Goal: Task Accomplishment & Management: Manage account settings

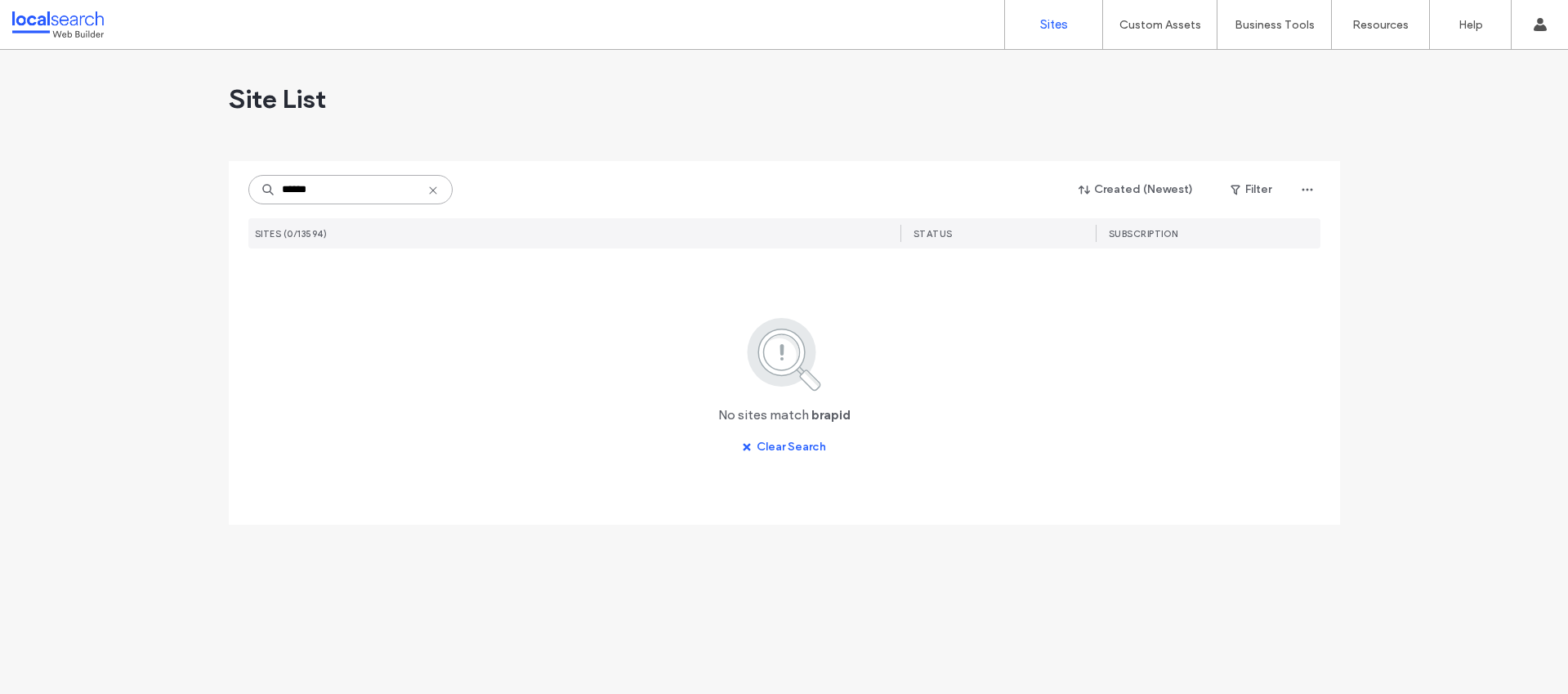
click at [345, 197] on input "******" at bounding box center [350, 189] width 204 height 29
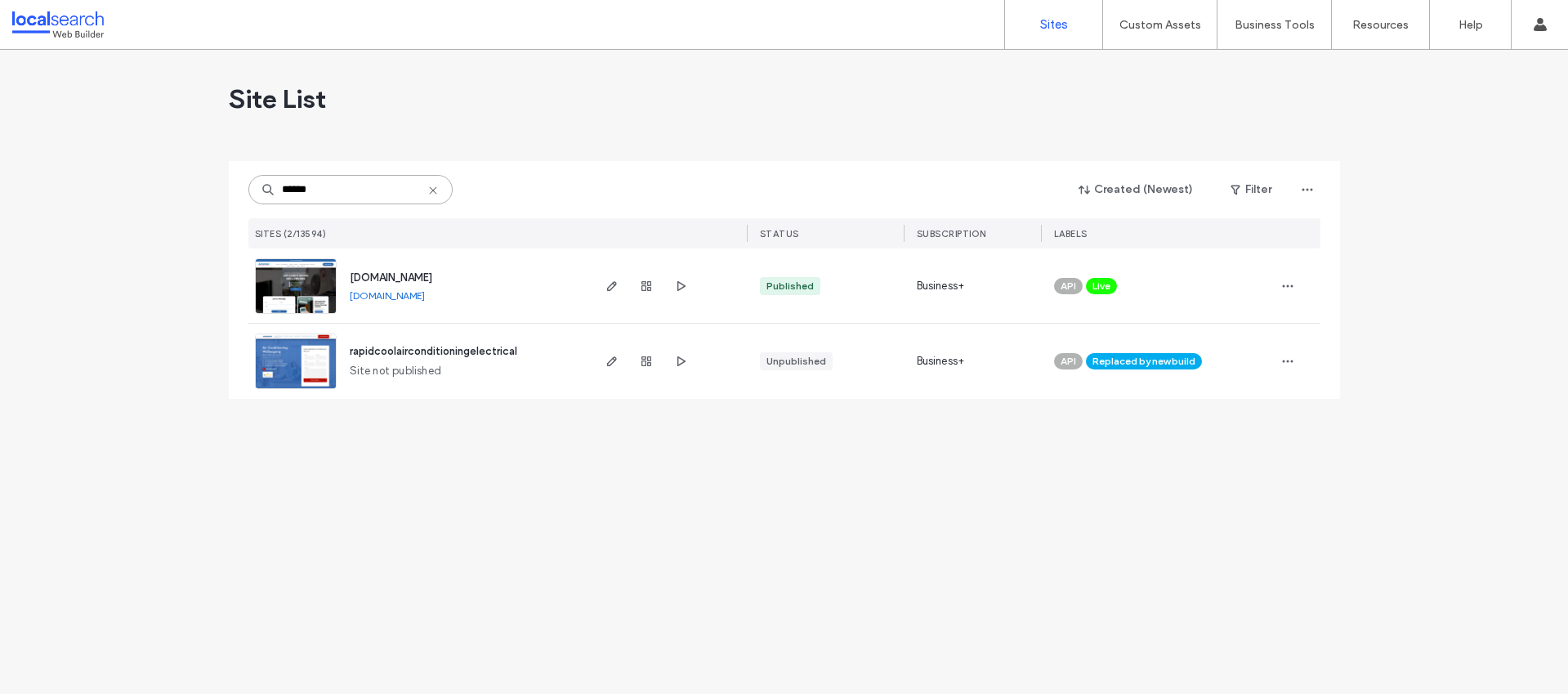
type input "******"
click at [390, 277] on span "www.rapidcool.com.au" at bounding box center [391, 277] width 83 height 12
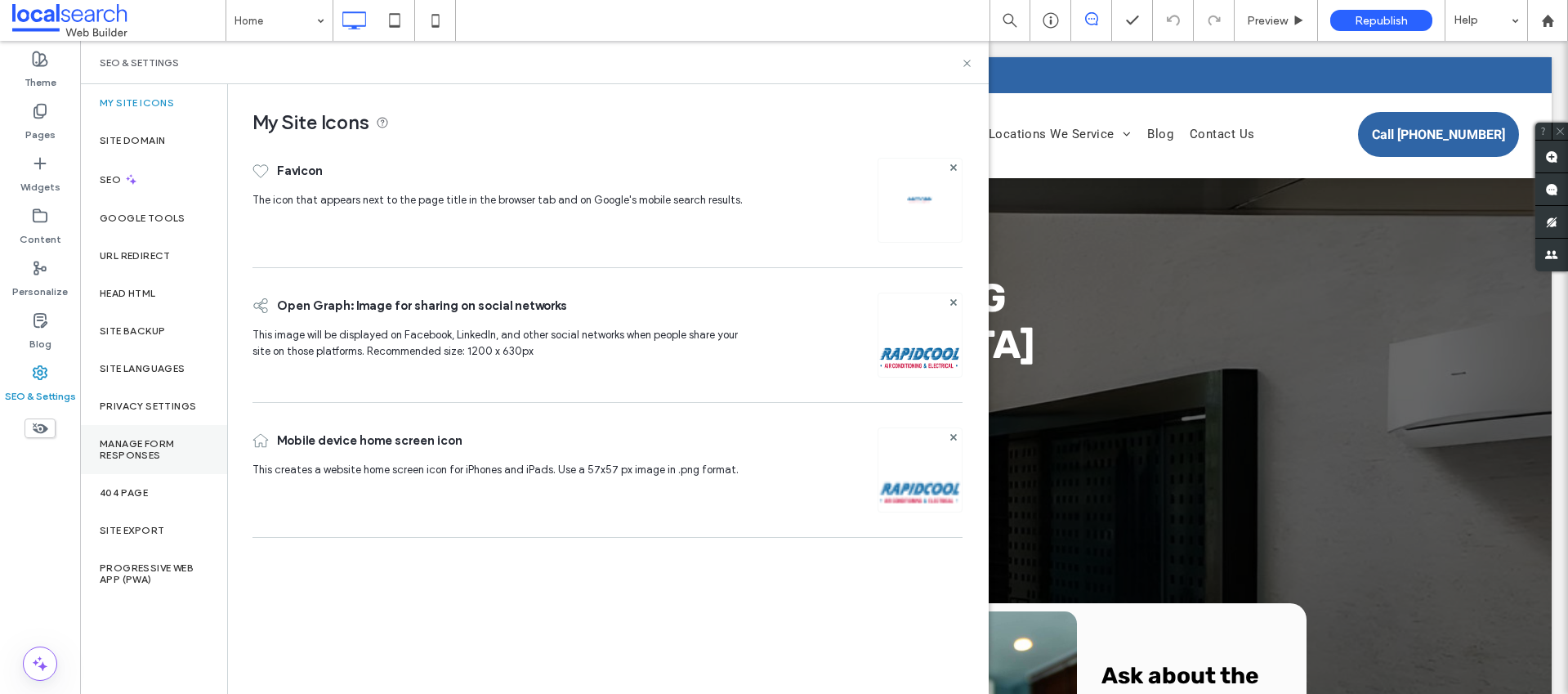
click at [145, 449] on label "Manage Form Responses" at bounding box center [154, 450] width 108 height 23
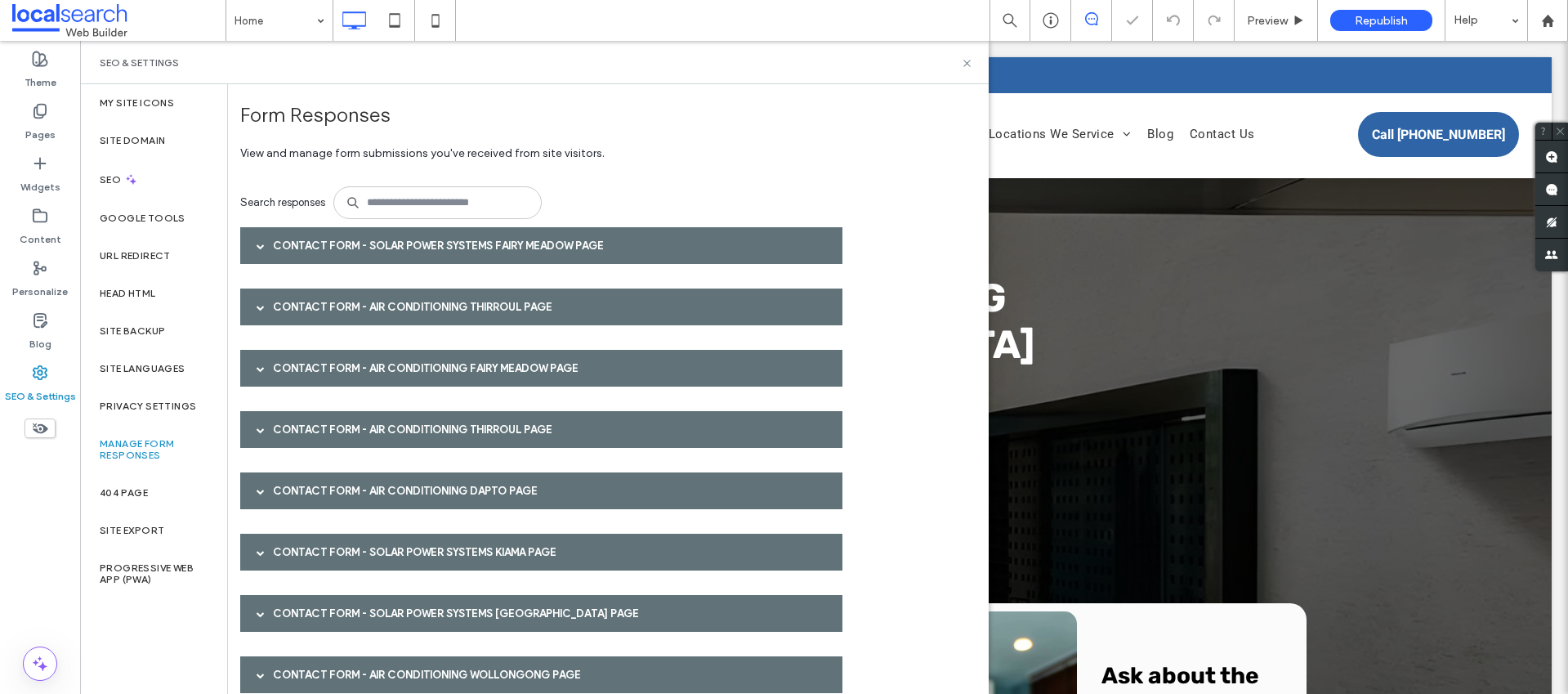
click at [365, 249] on div "Contact Form - Solar Power Systems Fairy Meadow page" at bounding box center [541, 245] width 603 height 37
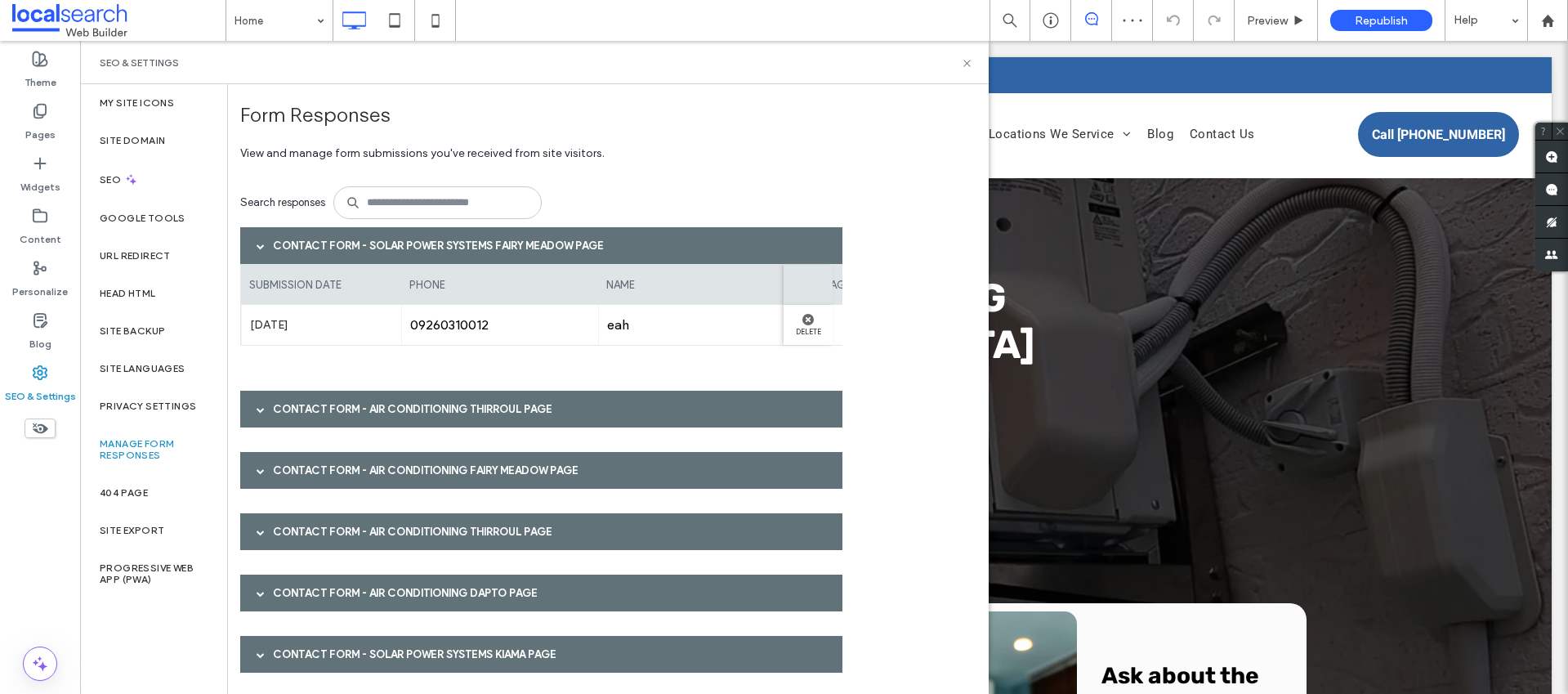
click at [365, 249] on div "Contact Form - Solar Power Systems Fairy Meadow page" at bounding box center [541, 245] width 603 height 37
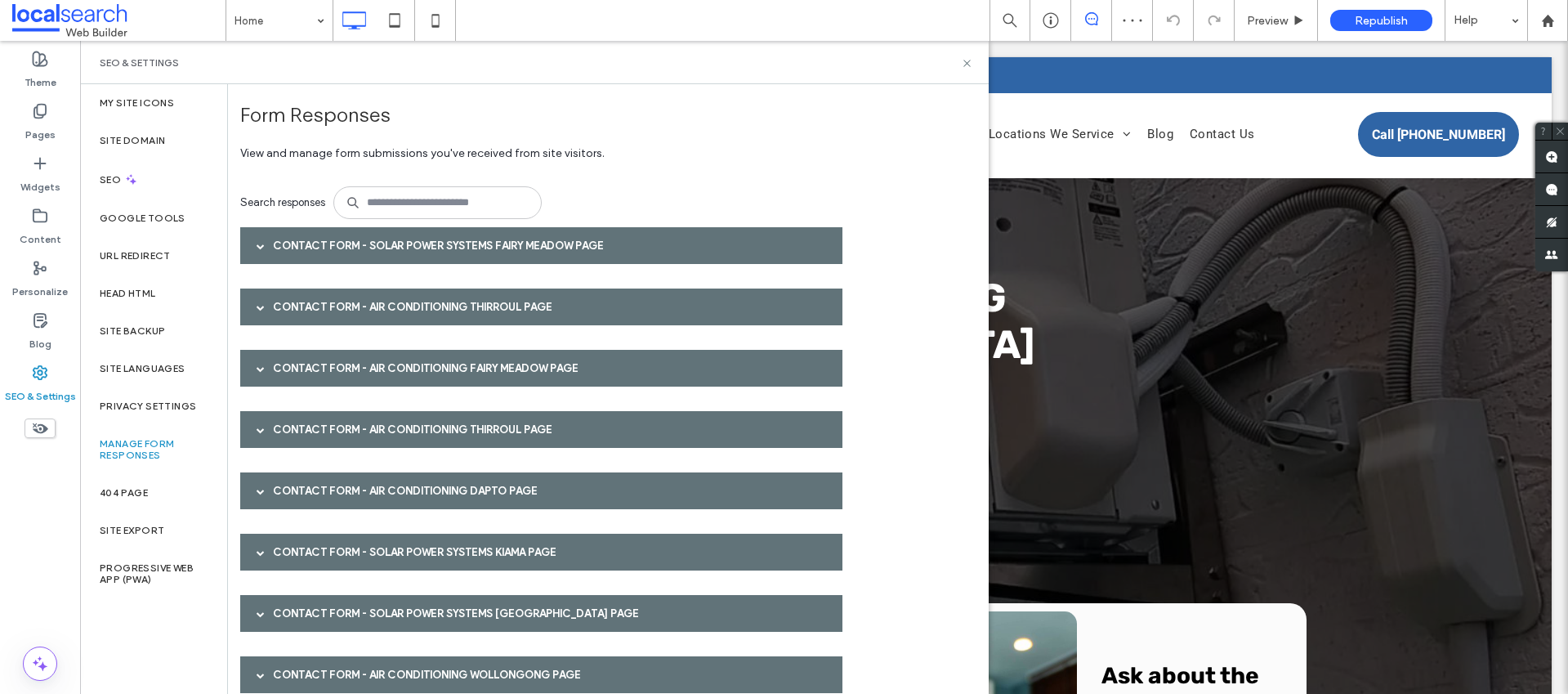
click at [357, 297] on div "Contact Form - Air Conditioning Thirroul page" at bounding box center [541, 307] width 603 height 37
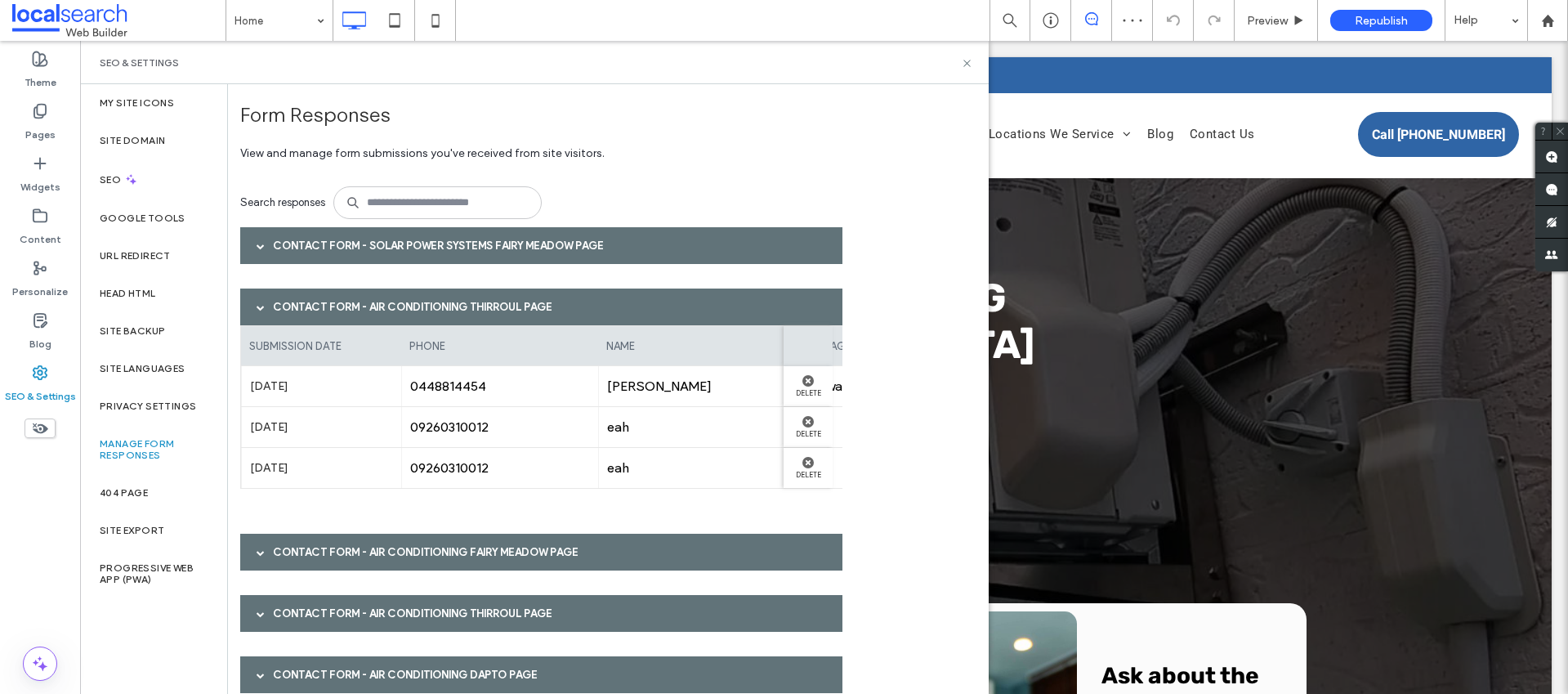
click at [345, 308] on div "Contact Form - Air Conditioning Thirroul page" at bounding box center [541, 307] width 603 height 37
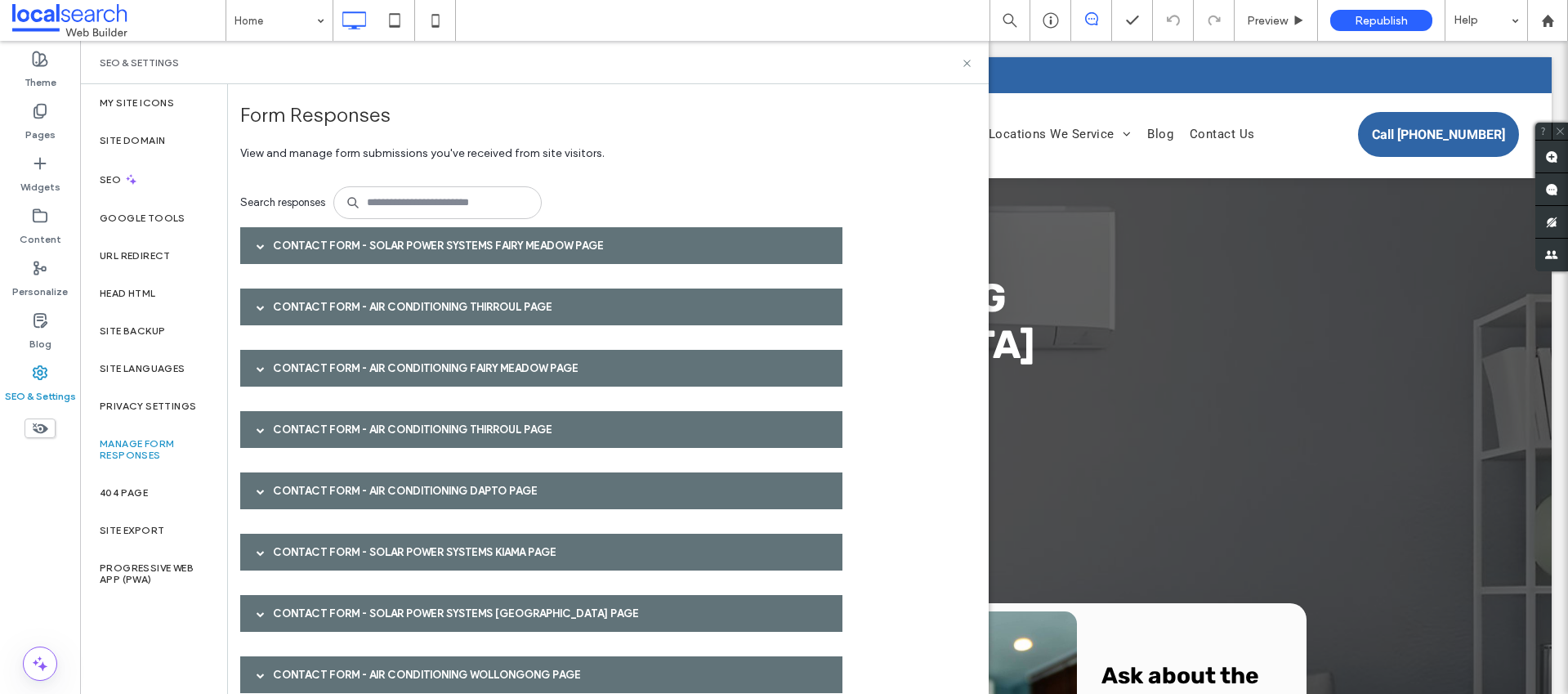
click at [317, 365] on div "Contact Form - Air Conditioning Fairy Meadow page" at bounding box center [541, 368] width 603 height 37
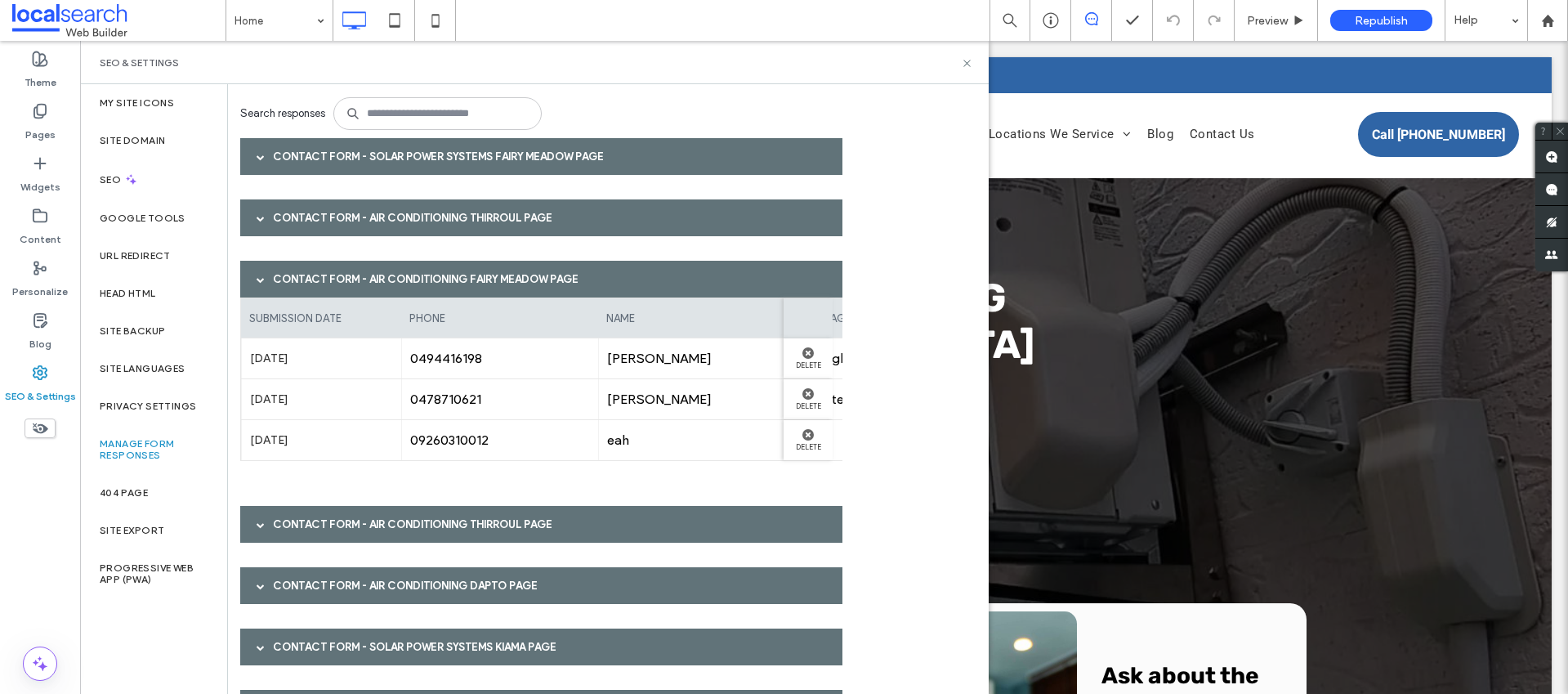
scroll to position [133, 0]
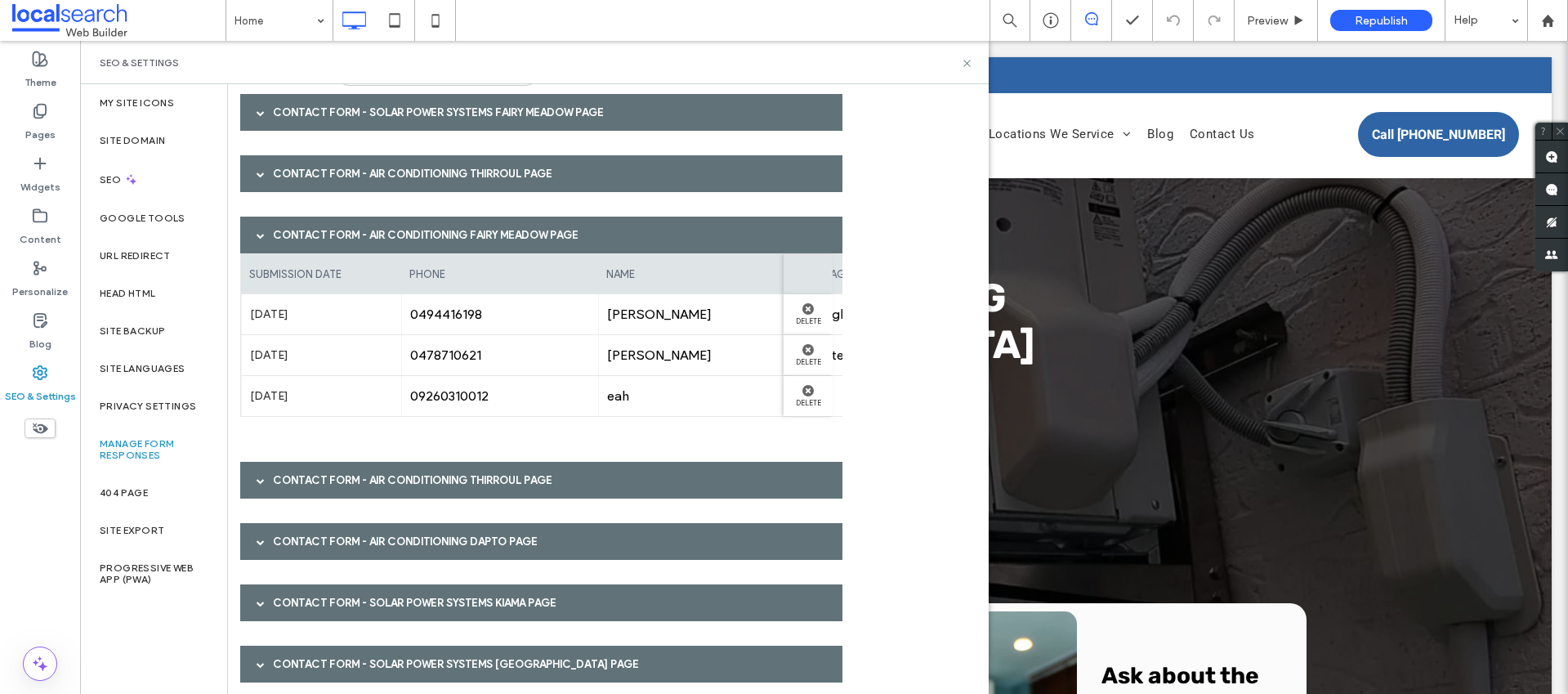
click at [478, 476] on div "Contact Form - Air Conditioning Thirroul page" at bounding box center [541, 480] width 603 height 37
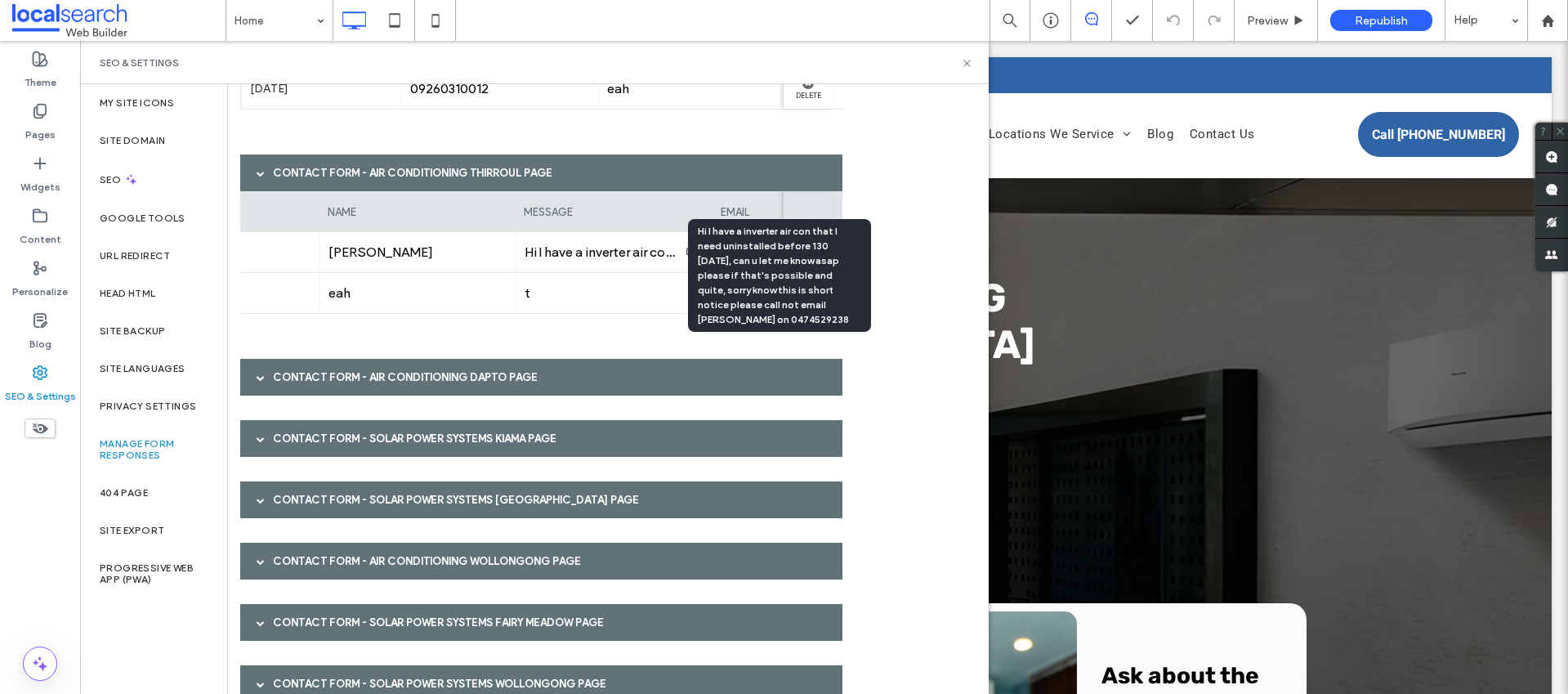
scroll to position [444, 0]
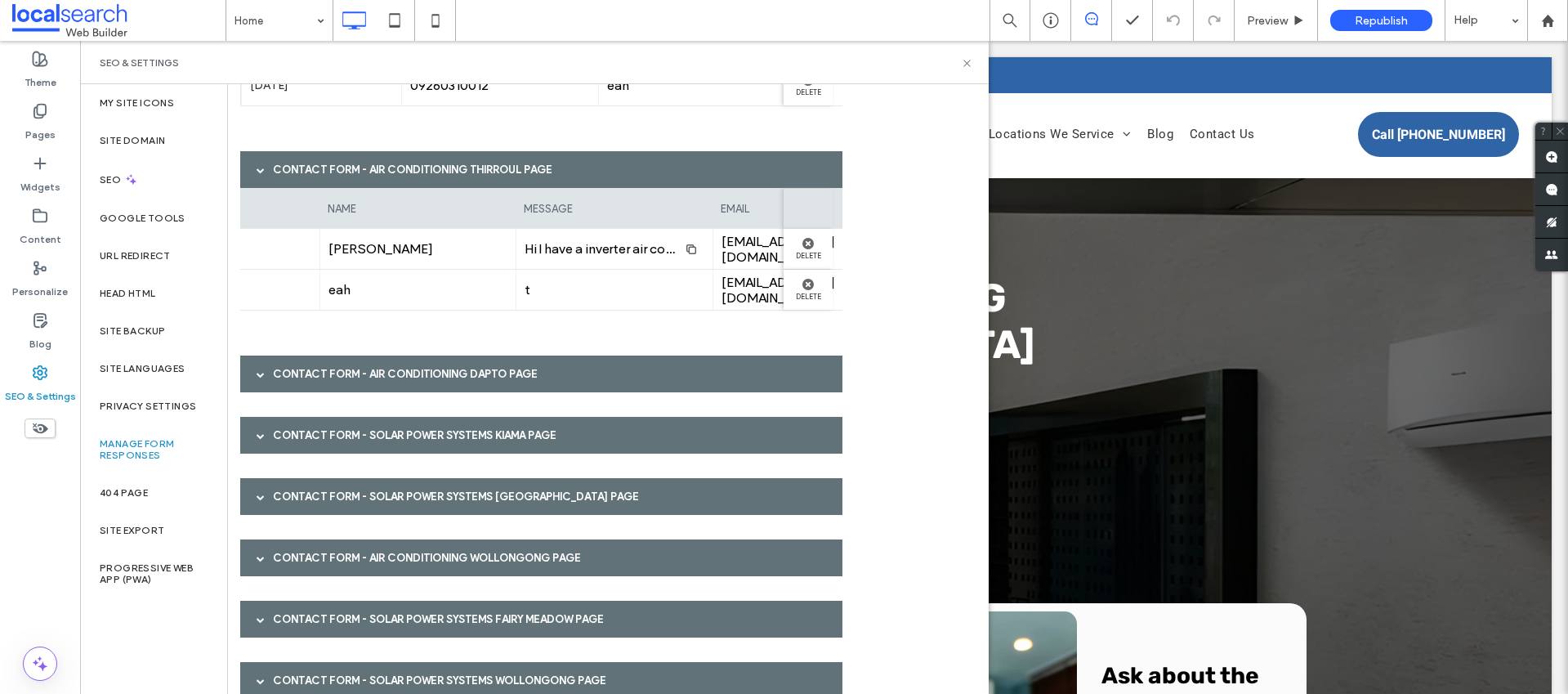
click at [406, 378] on div "Contact Form - Air Conditioning Dapto page" at bounding box center [541, 374] width 603 height 37
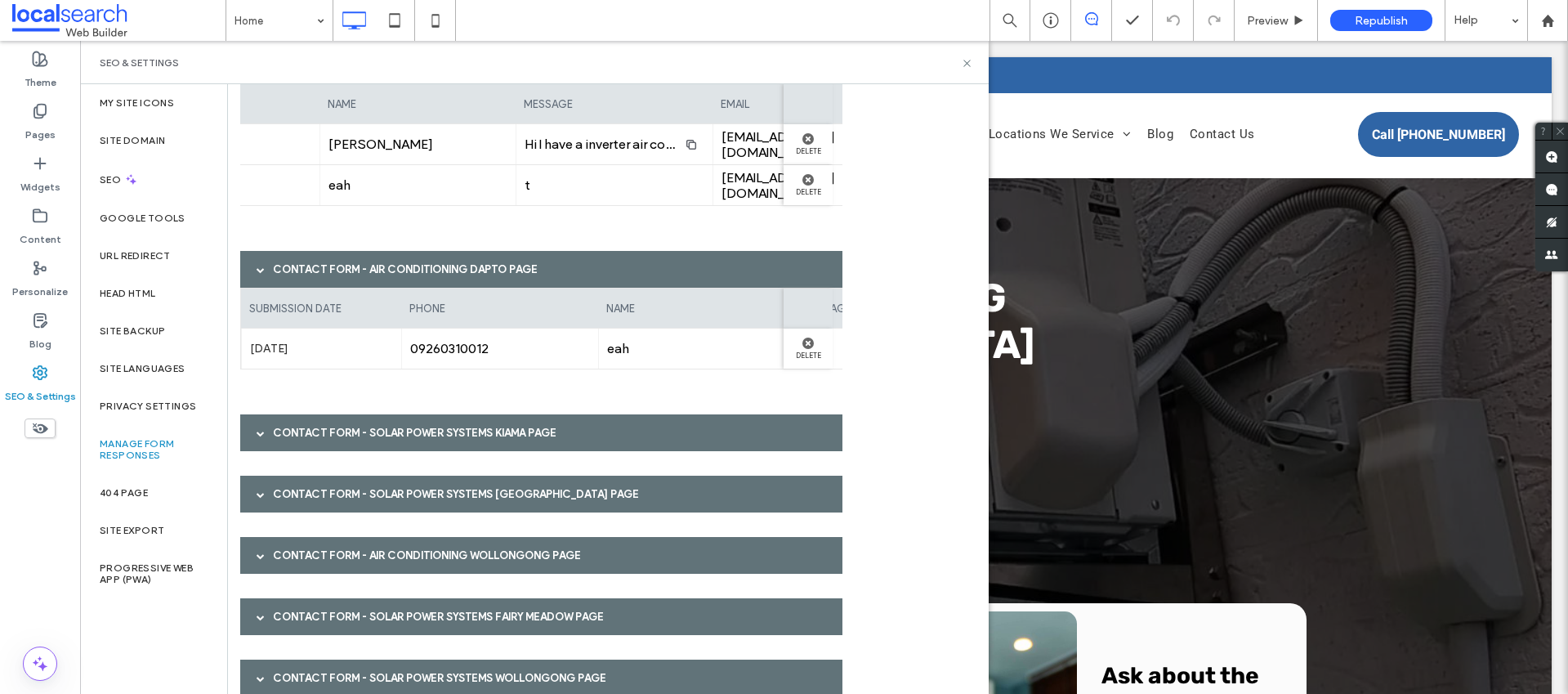
scroll to position [558, 0]
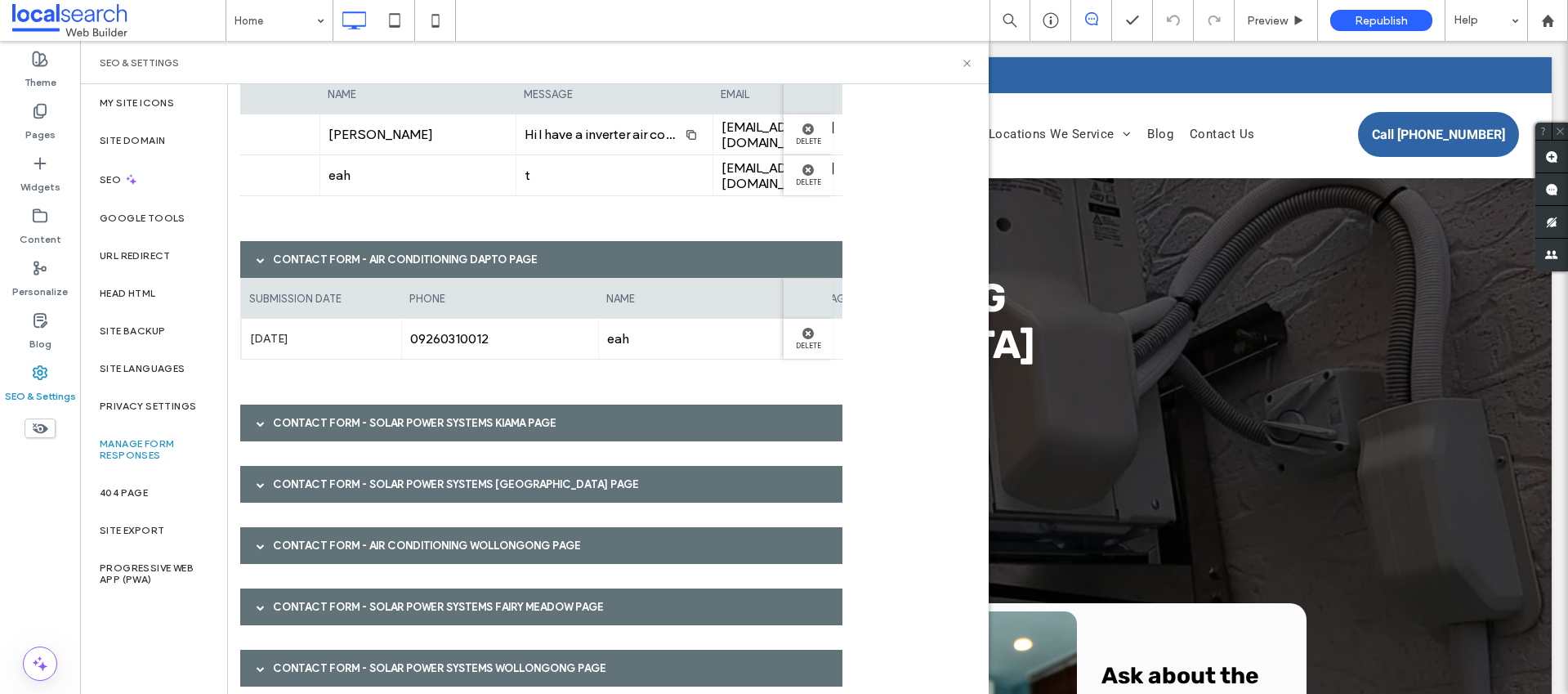
click at [468, 422] on div "Contact Form - Solar Power Systems Kiama page" at bounding box center [541, 422] width 603 height 37
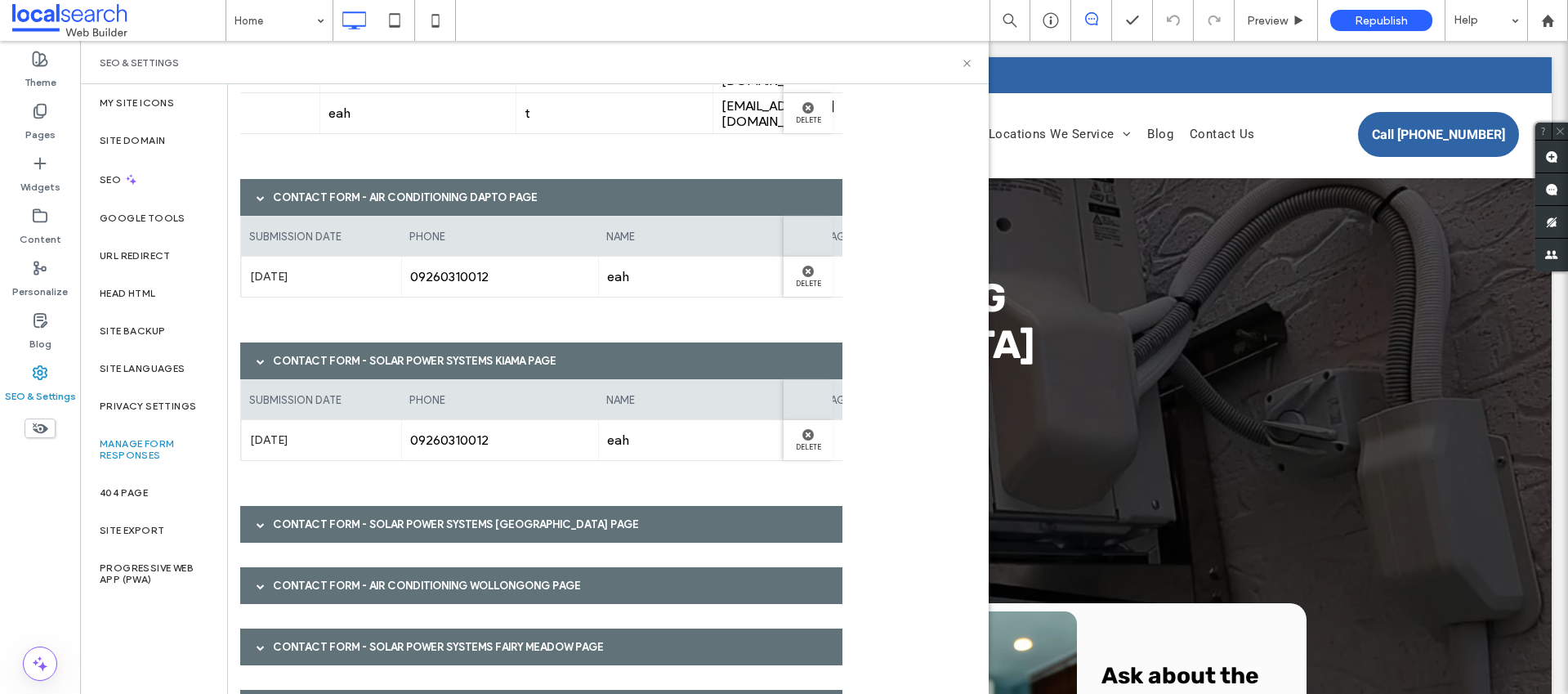
scroll to position [739, 0]
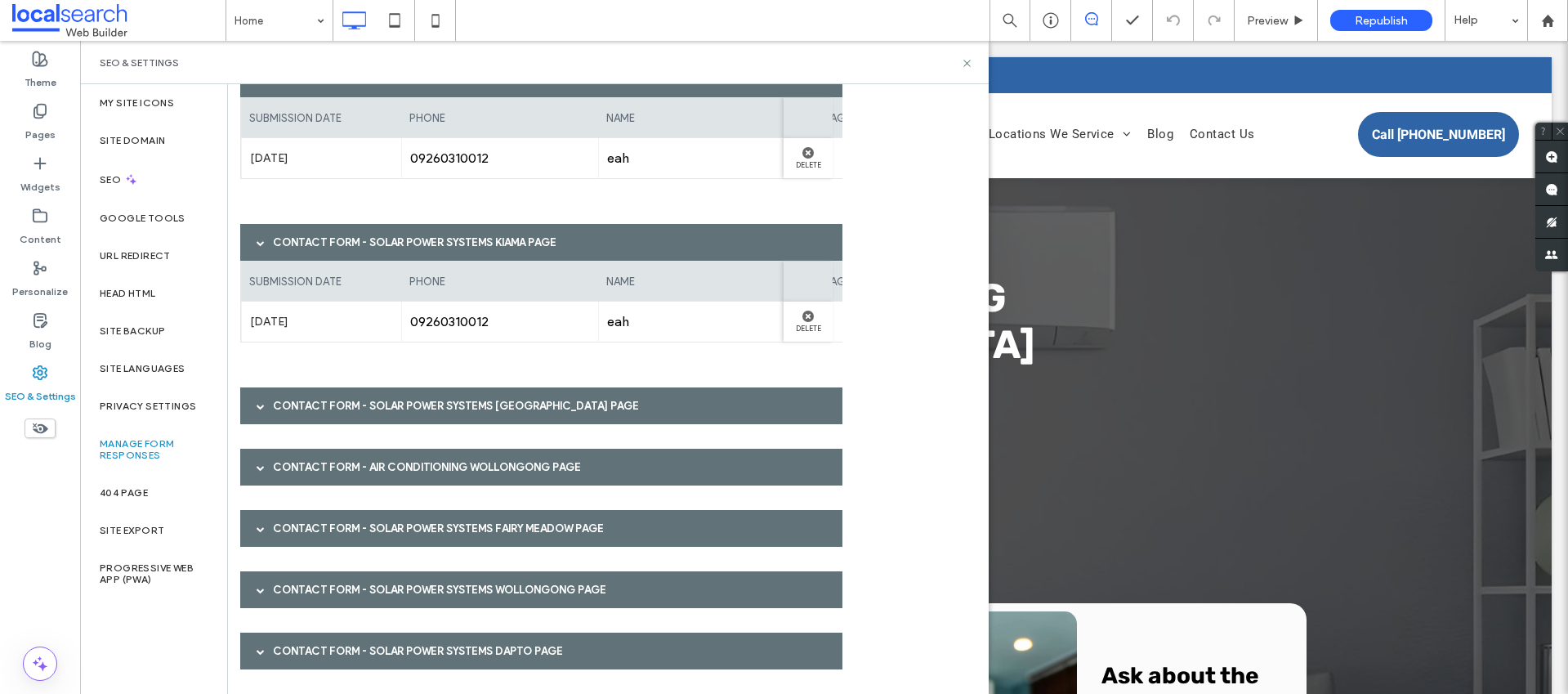
click at [394, 405] on div "Contact Form - Solar Power Systems [GEOGRAPHIC_DATA] page" at bounding box center [541, 405] width 603 height 37
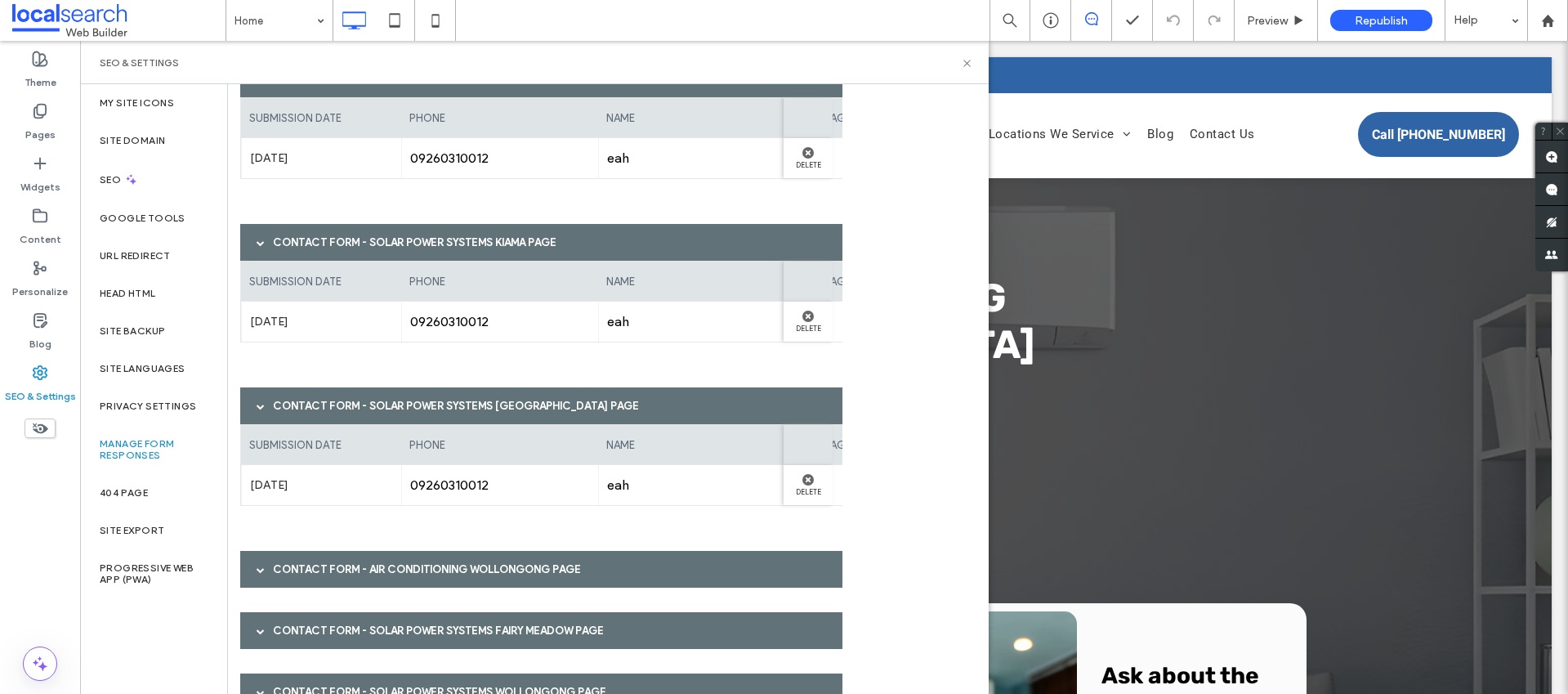
click at [400, 574] on div "Contact Form - Air Conditioning Wollongong page" at bounding box center [541, 569] width 603 height 37
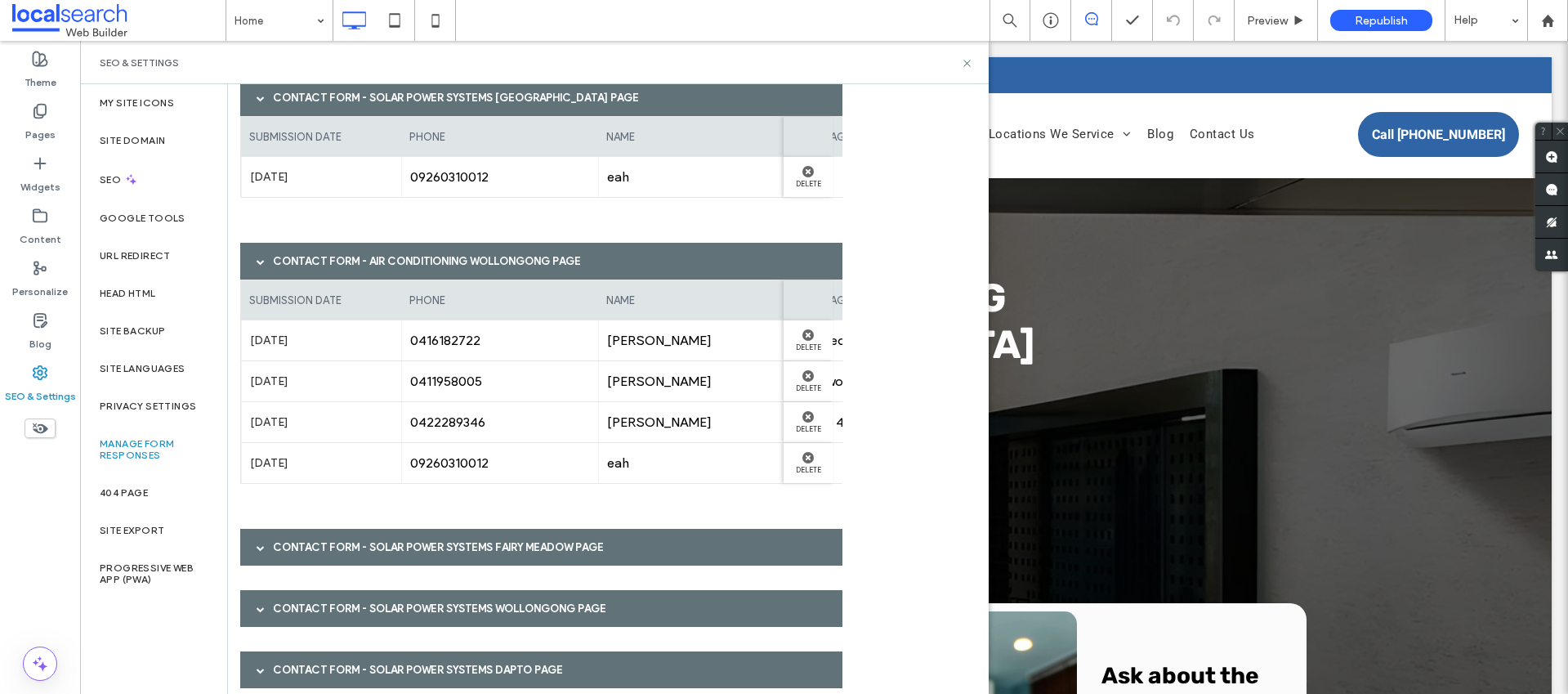
scroll to position [1065, 0]
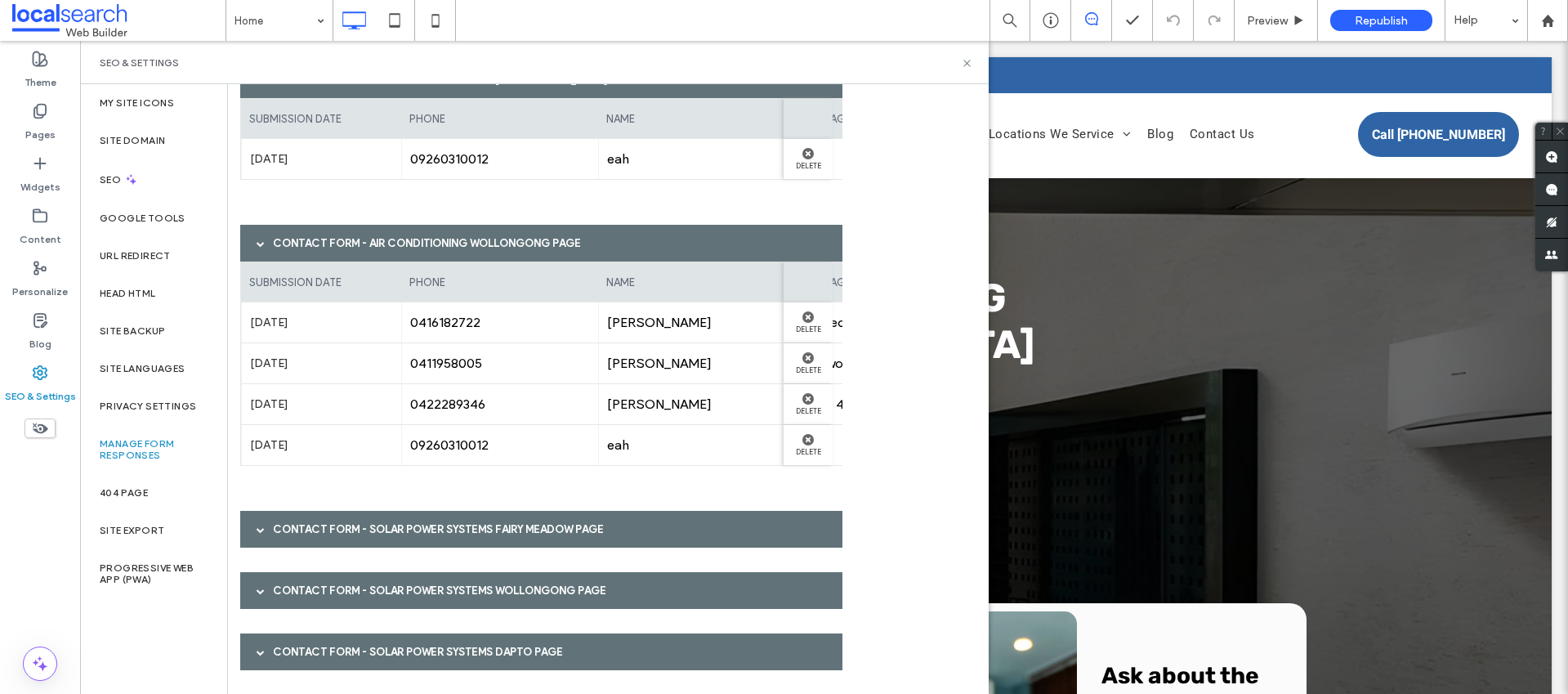
click at [428, 512] on div "Contact Form - Solar Power Systems Fairy Meadow page" at bounding box center [541, 529] width 603 height 37
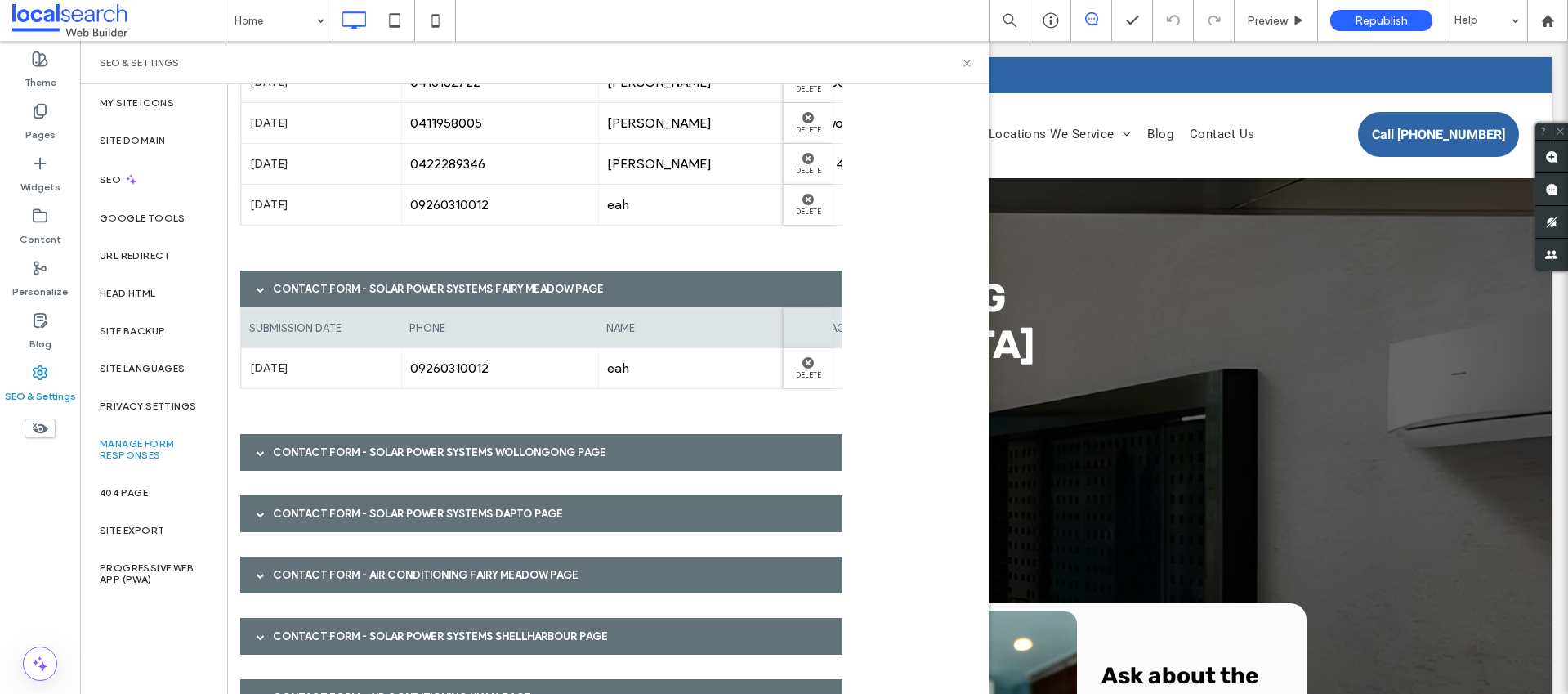
scroll to position [1306, 0]
click at [448, 444] on div "Contact Form - Solar Power Systems Wollongong page" at bounding box center [541, 451] width 603 height 37
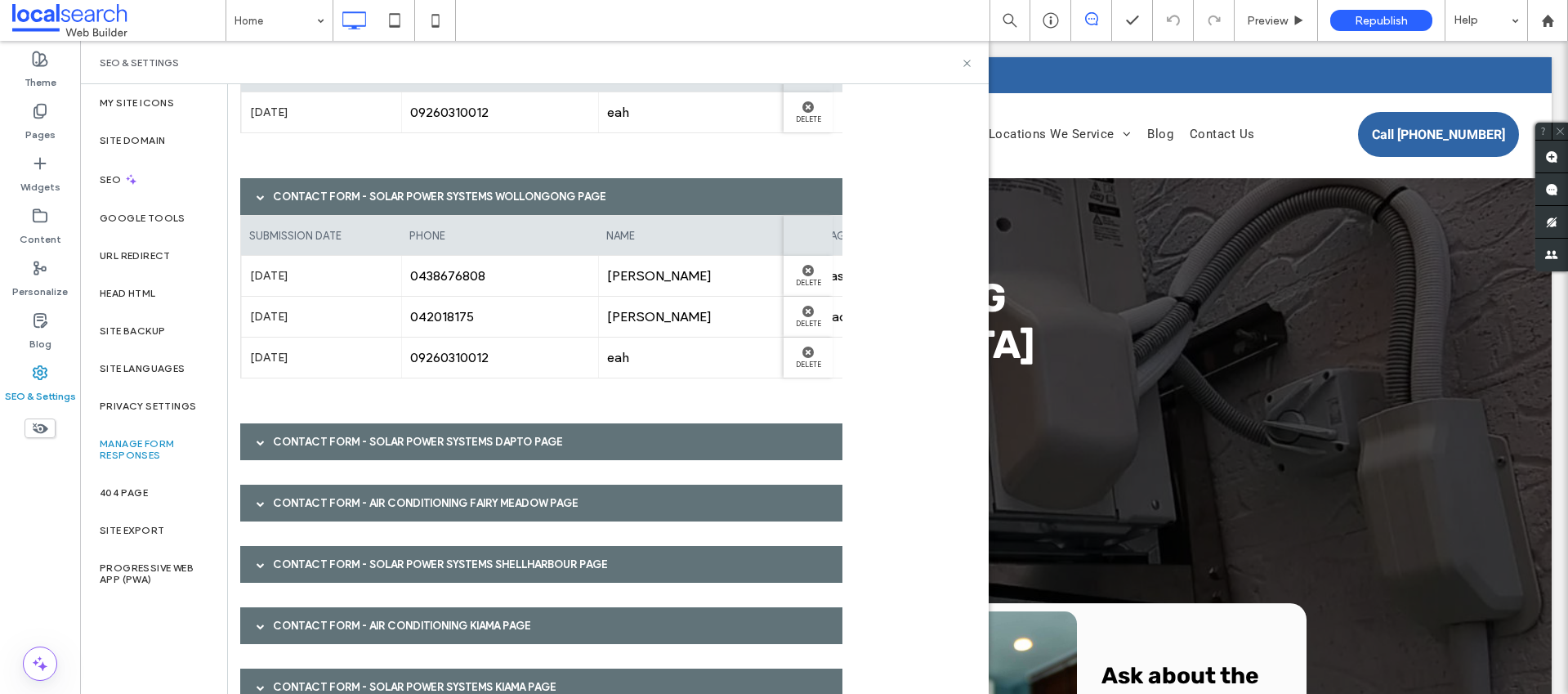
scroll to position [1565, 0]
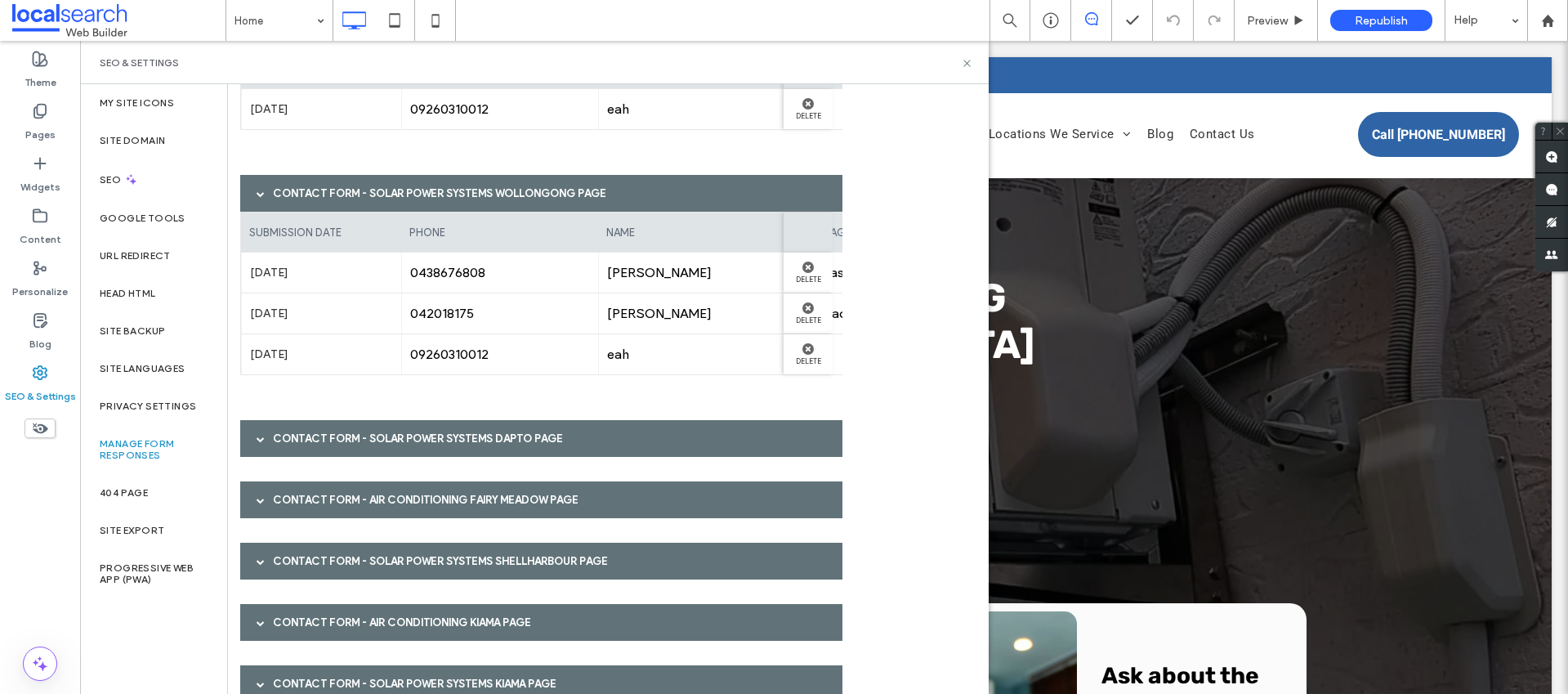
click at [420, 429] on div "Contact Form - Solar Power Systems Dapto page" at bounding box center [541, 439] width 603 height 37
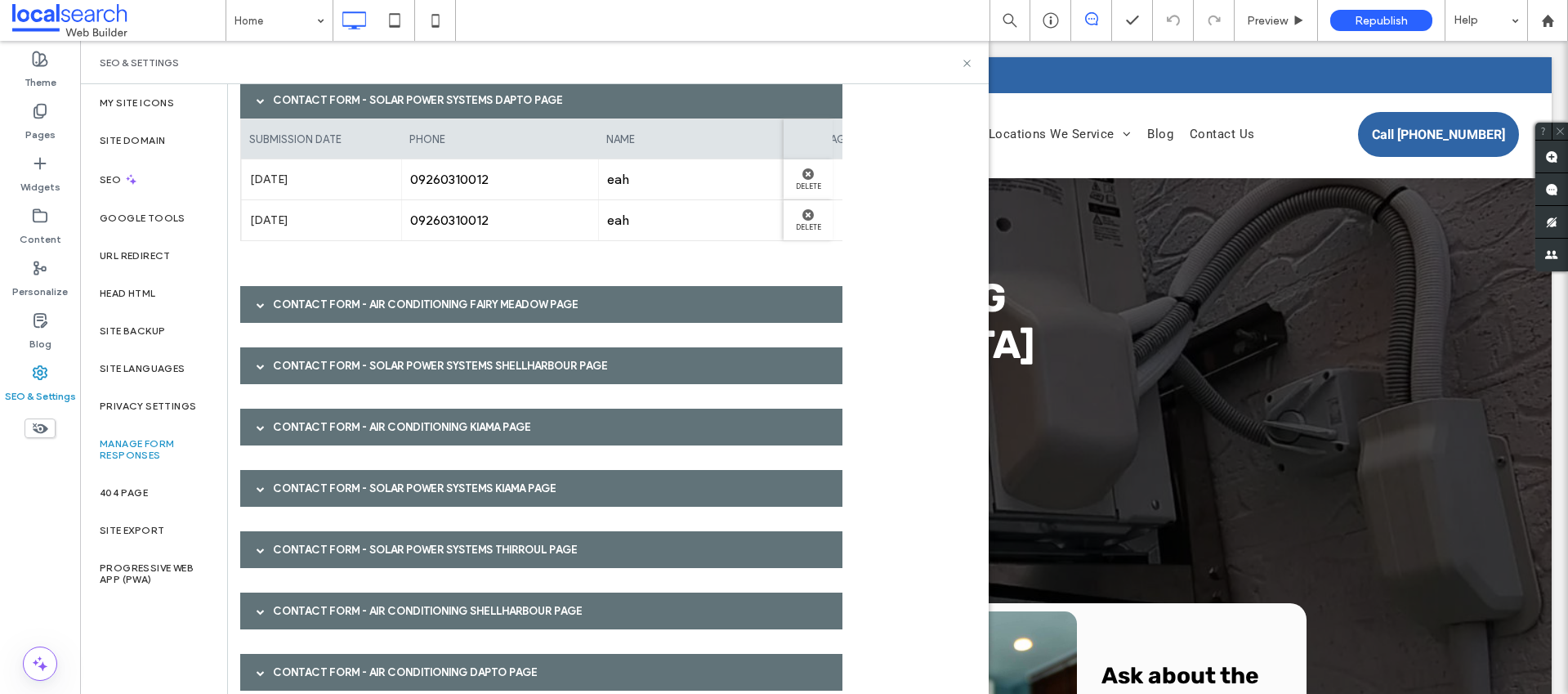
scroll to position [1911, 0]
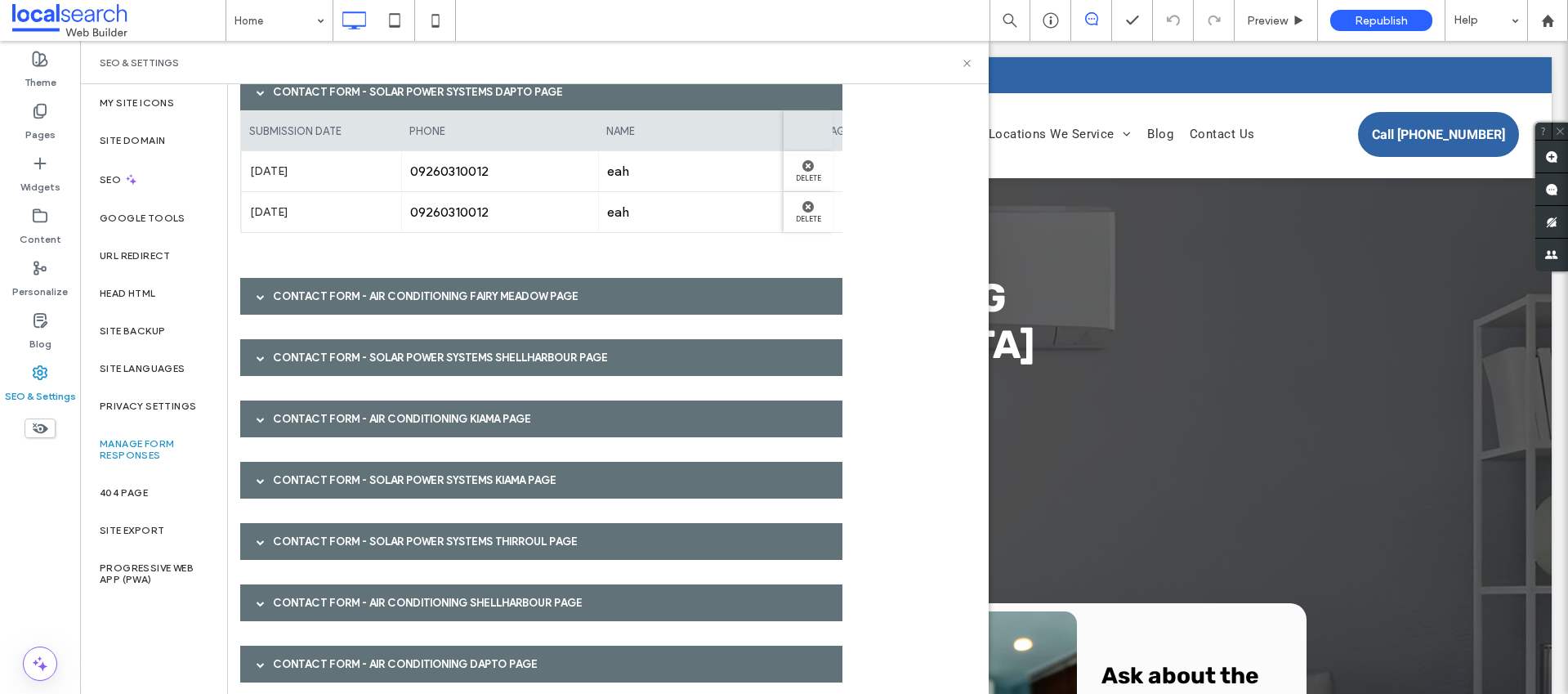
click at [385, 302] on div "Contact Form - Air Conditioning Fairy Meadow page" at bounding box center [541, 296] width 603 height 37
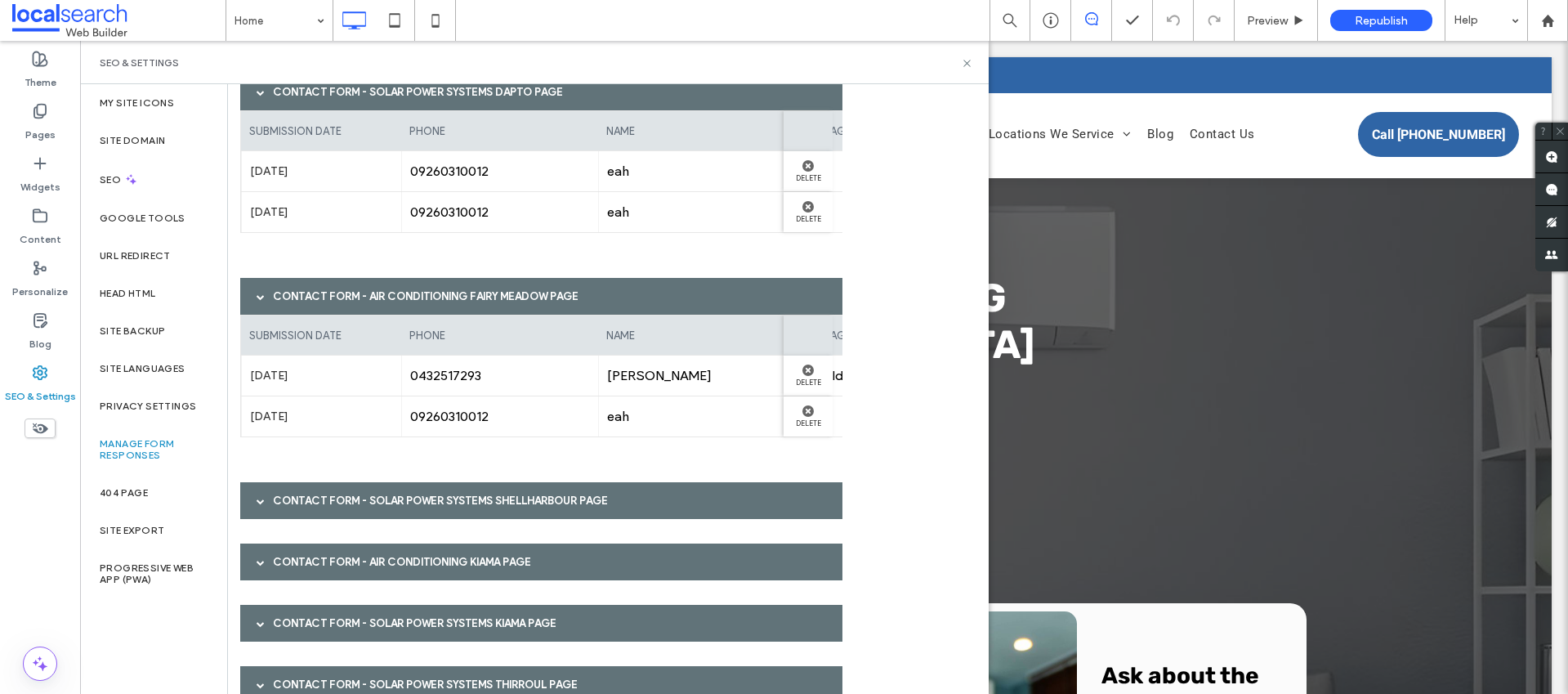
click at [411, 492] on div "Contact Form - Solar Power Systems Shellharbour page" at bounding box center [541, 500] width 603 height 37
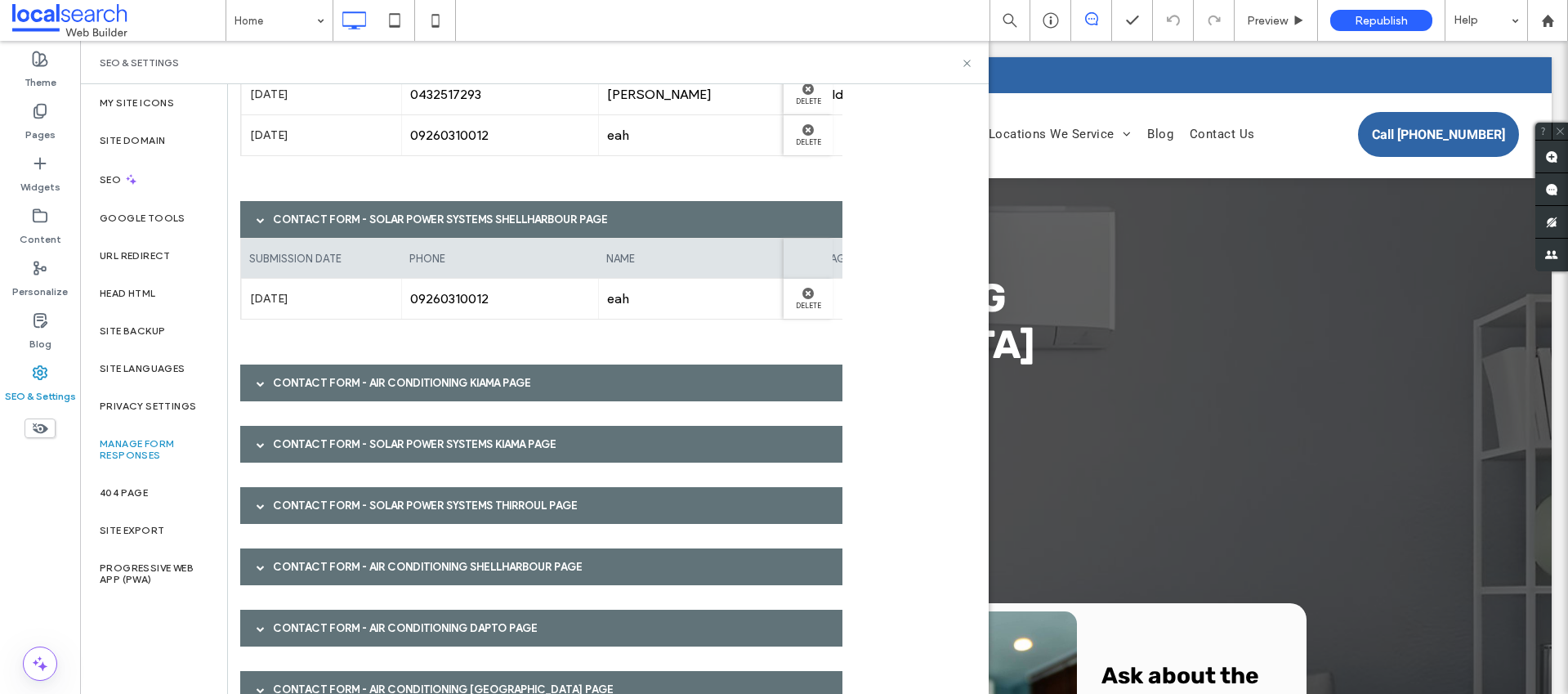
scroll to position [2238, 0]
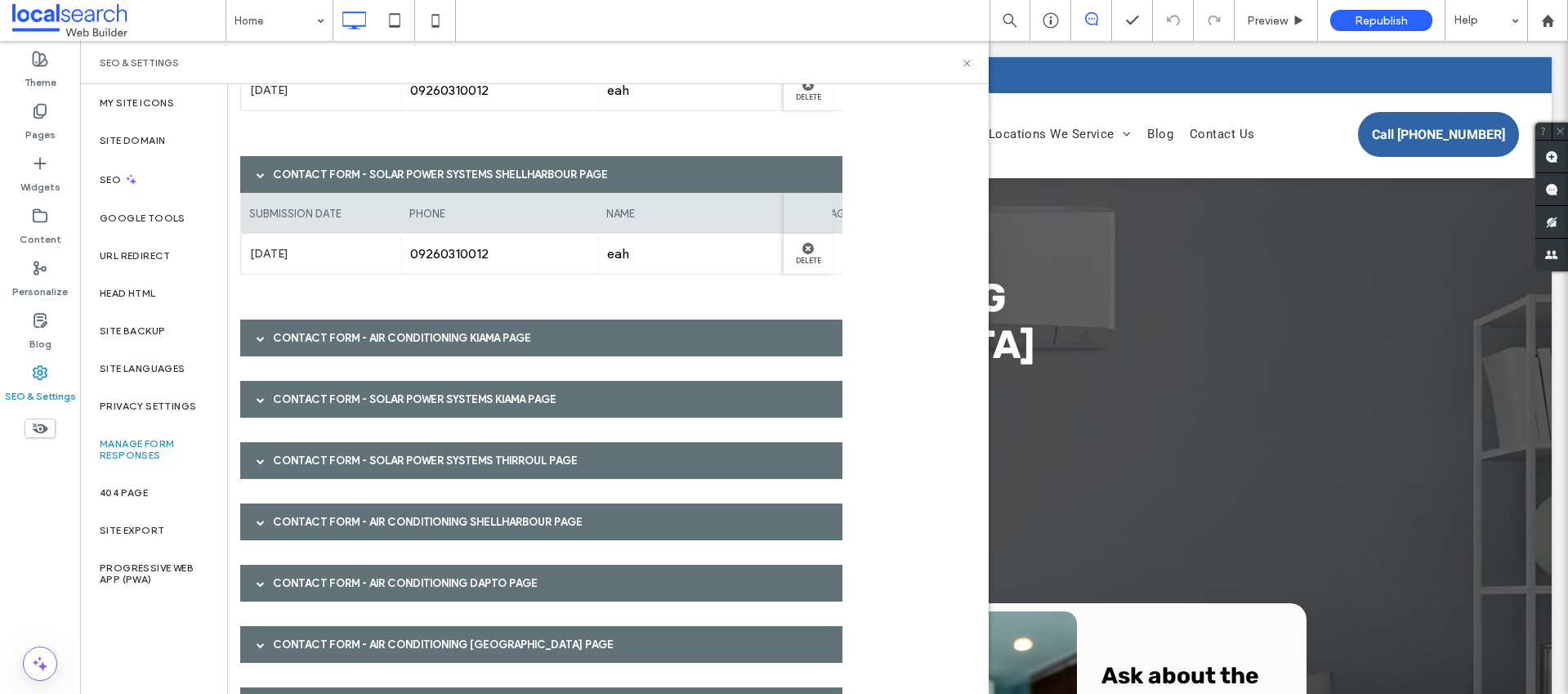
click at [445, 341] on div "Contact Form - Air Conditioning Kiama page" at bounding box center [541, 338] width 603 height 37
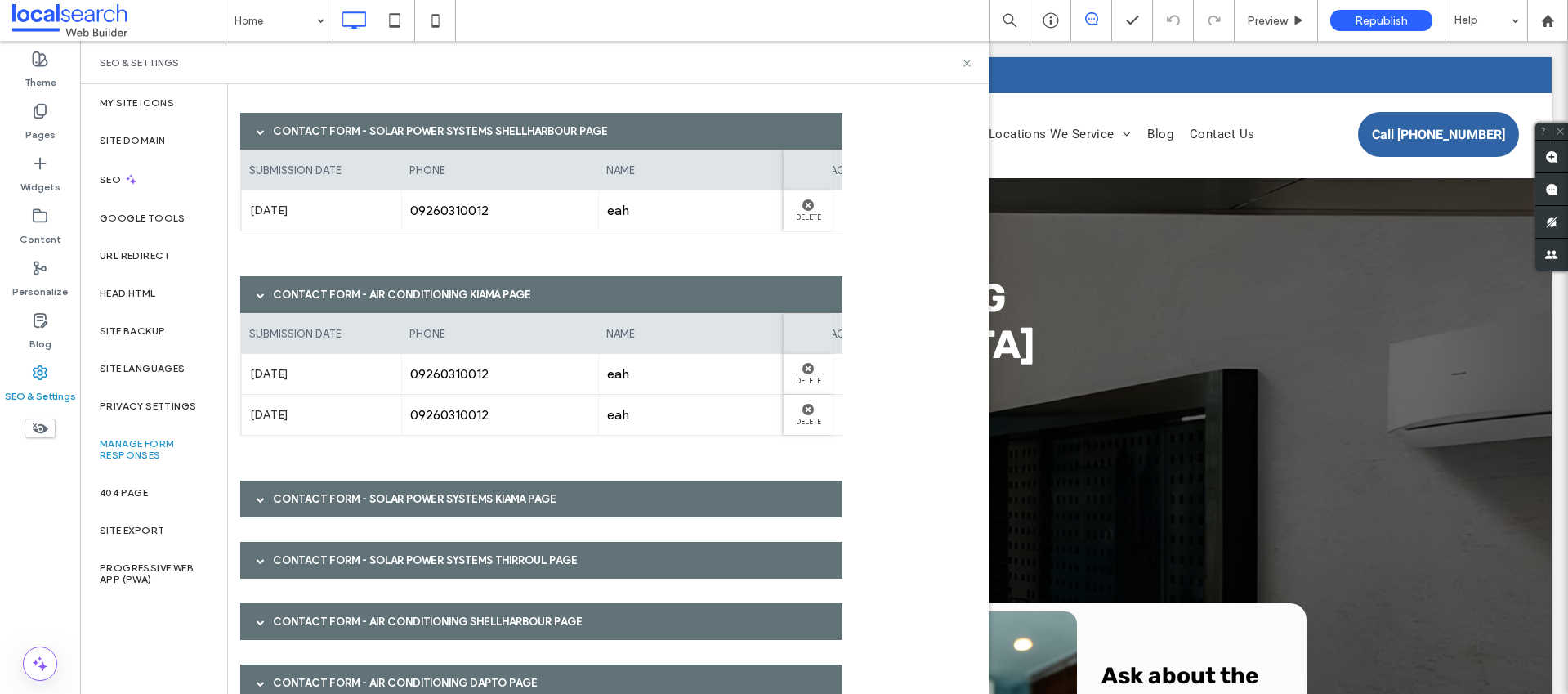
scroll to position [2501, 0]
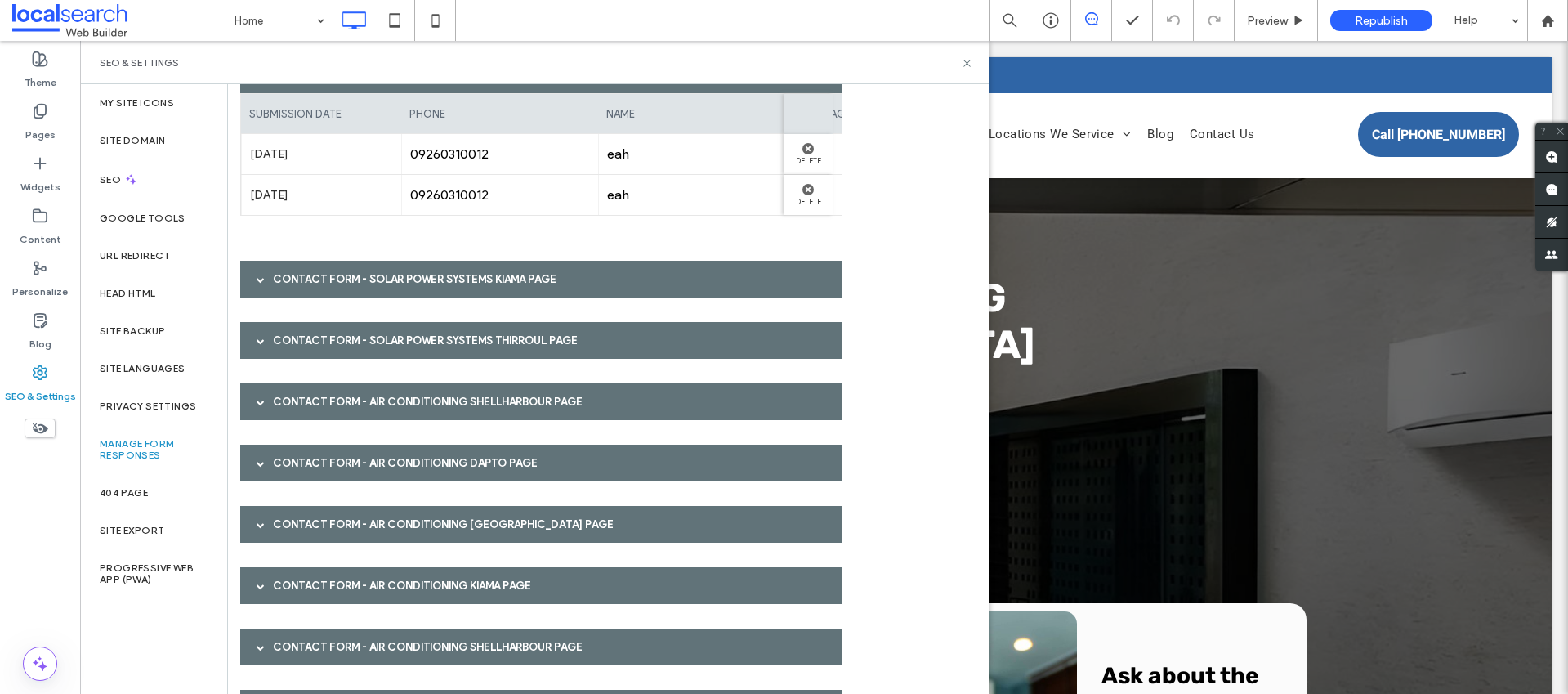
click at [421, 275] on div "Contact Form - Solar Power Systems Kiama page" at bounding box center [541, 279] width 603 height 37
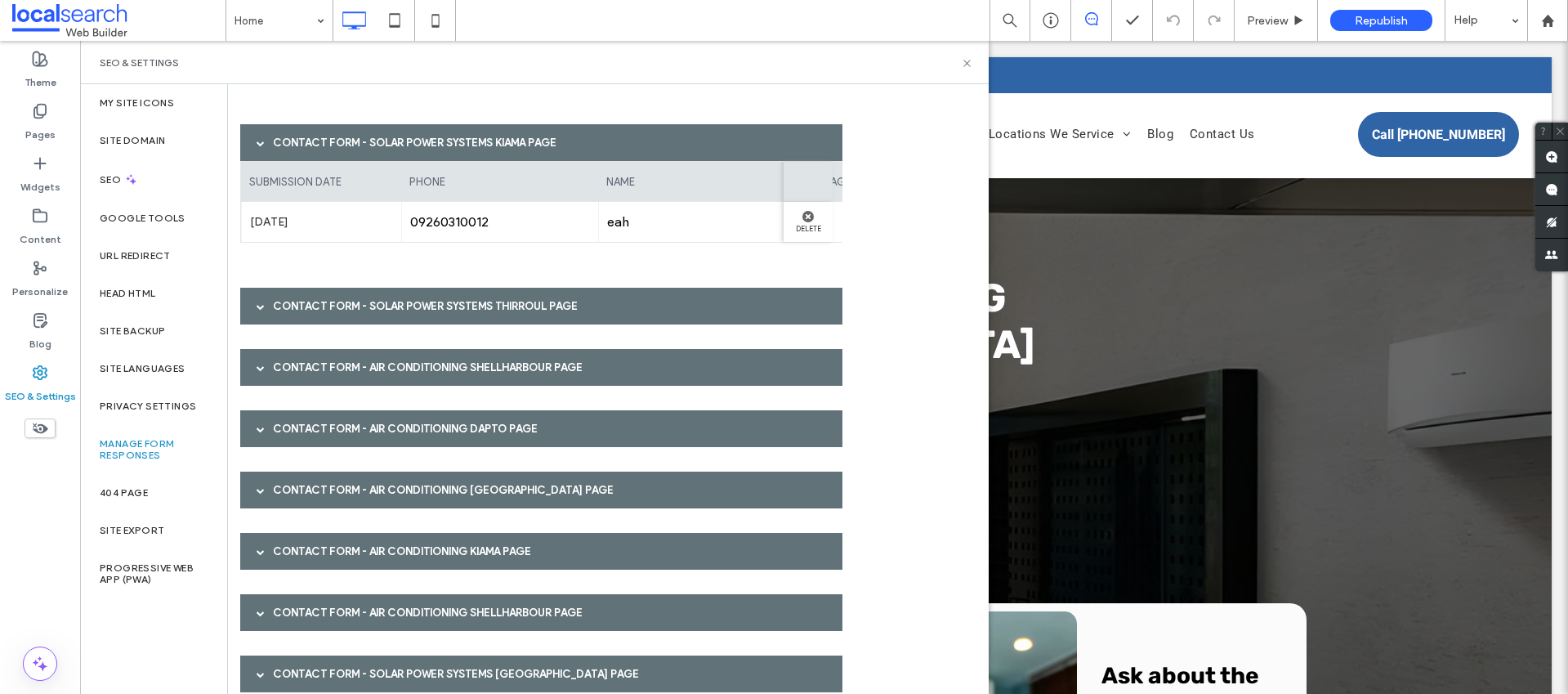
scroll to position [2645, 0]
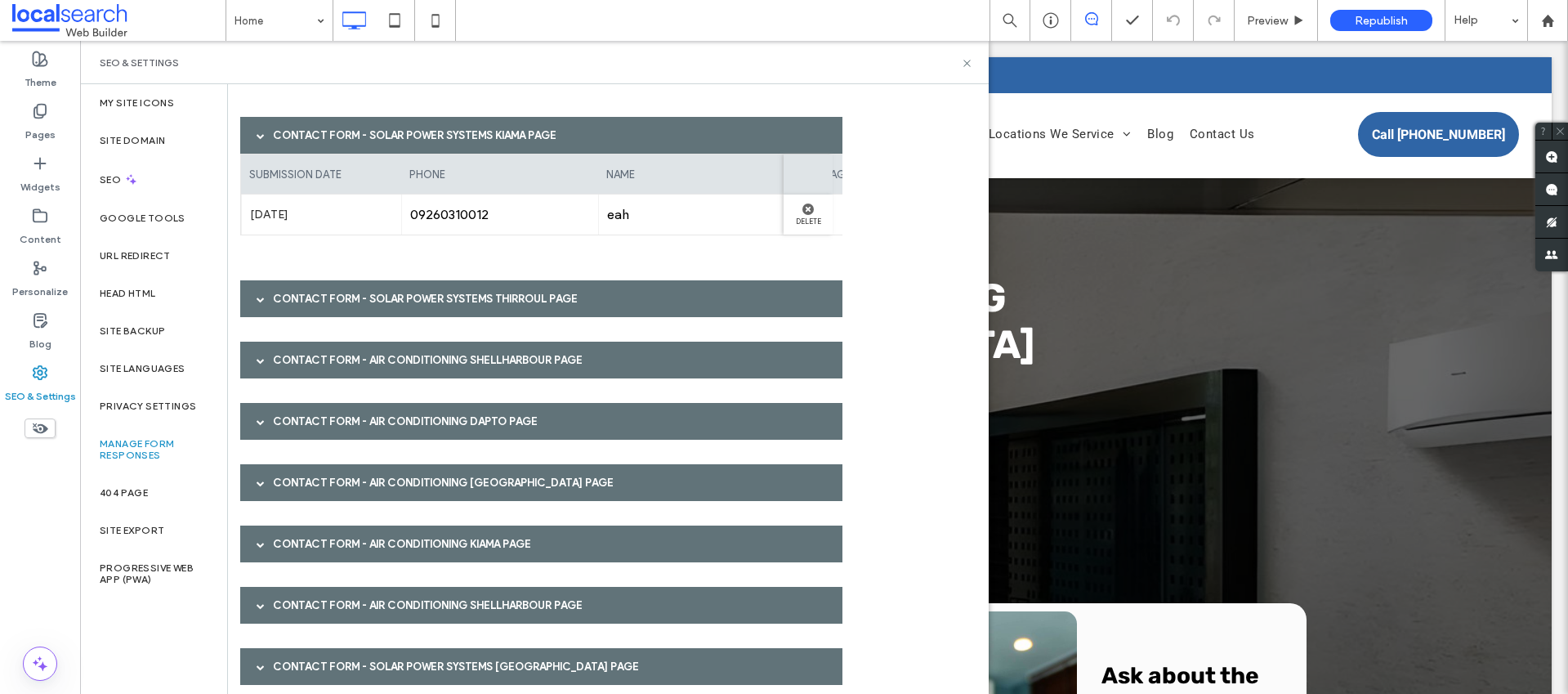
click at [415, 304] on div "Contact Form - Solar Power Systems Thirroul page" at bounding box center [541, 298] width 603 height 37
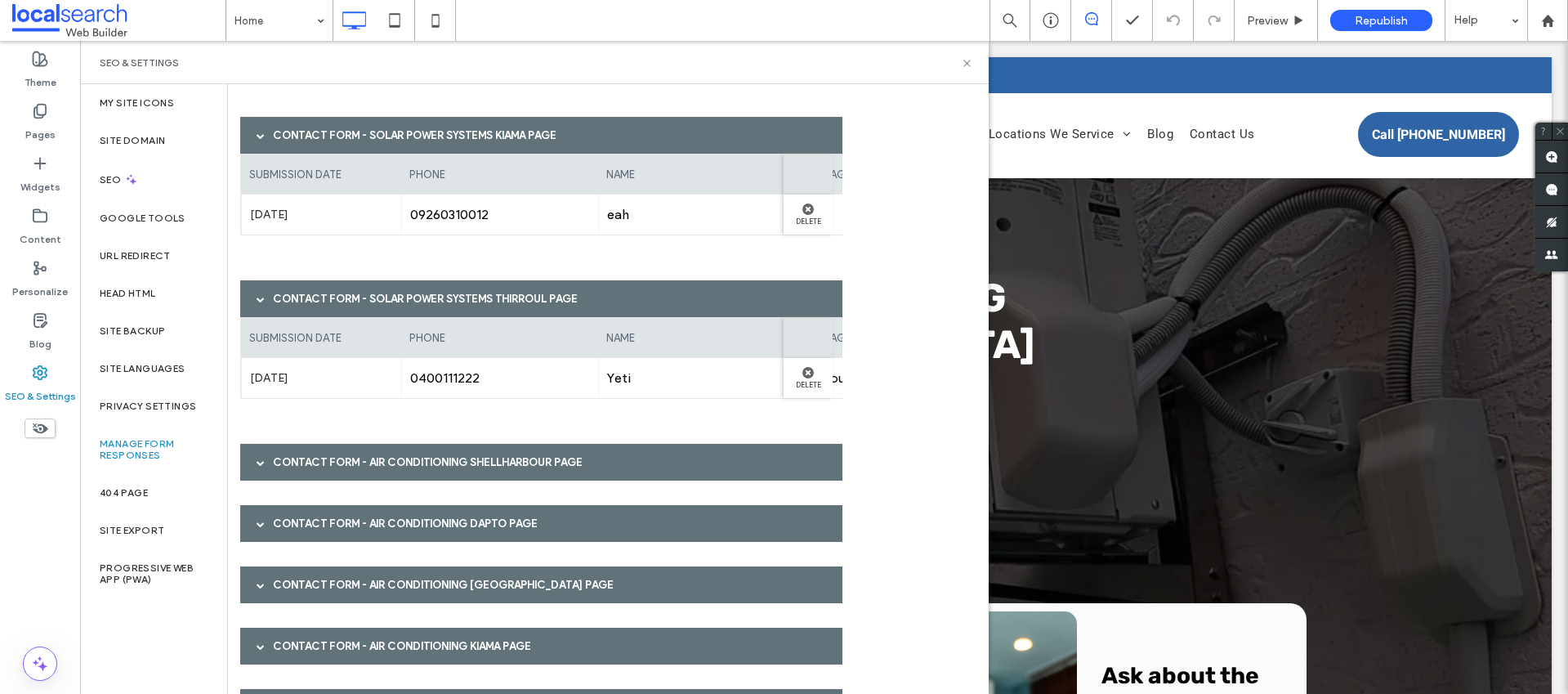
click at [386, 463] on div "Contact Form - Air Conditioning Shellharbour page" at bounding box center [541, 462] width 603 height 37
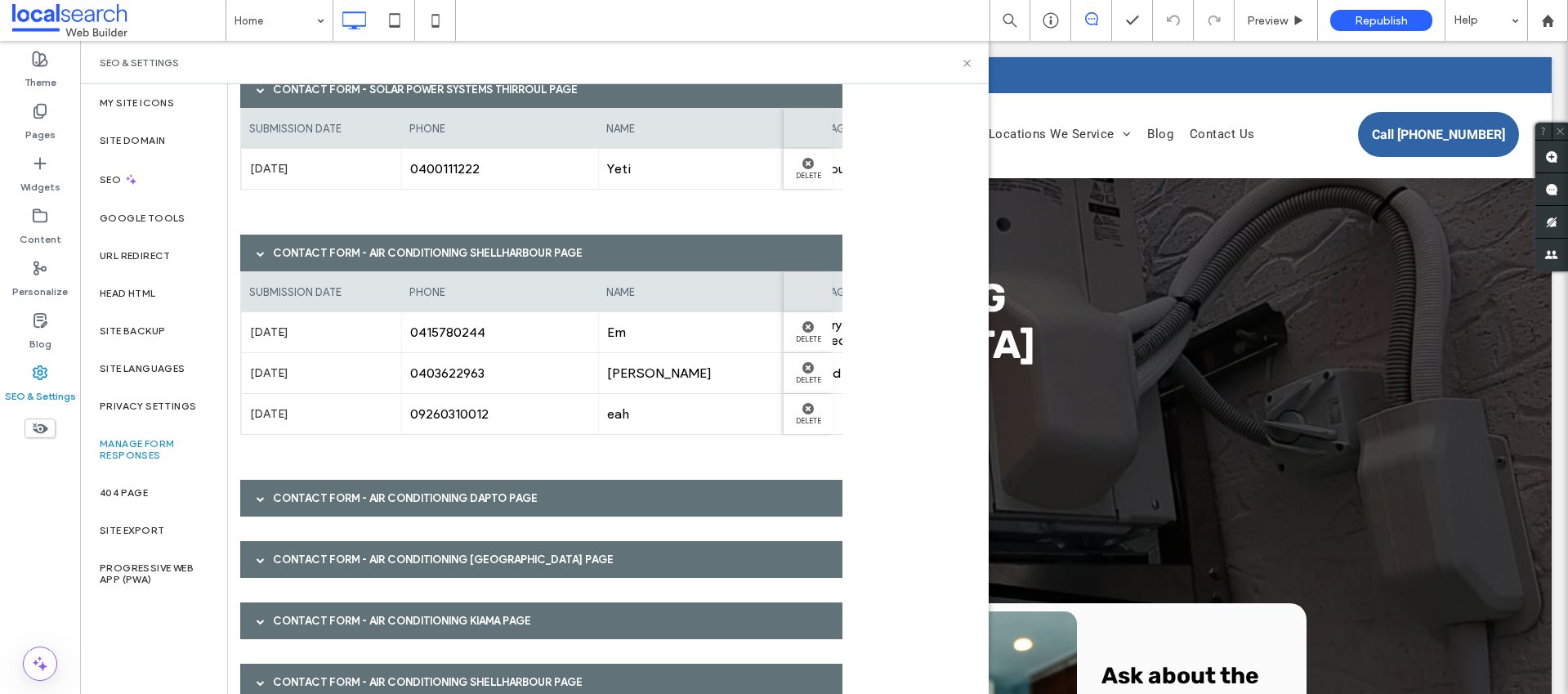
scroll to position [2867, 0]
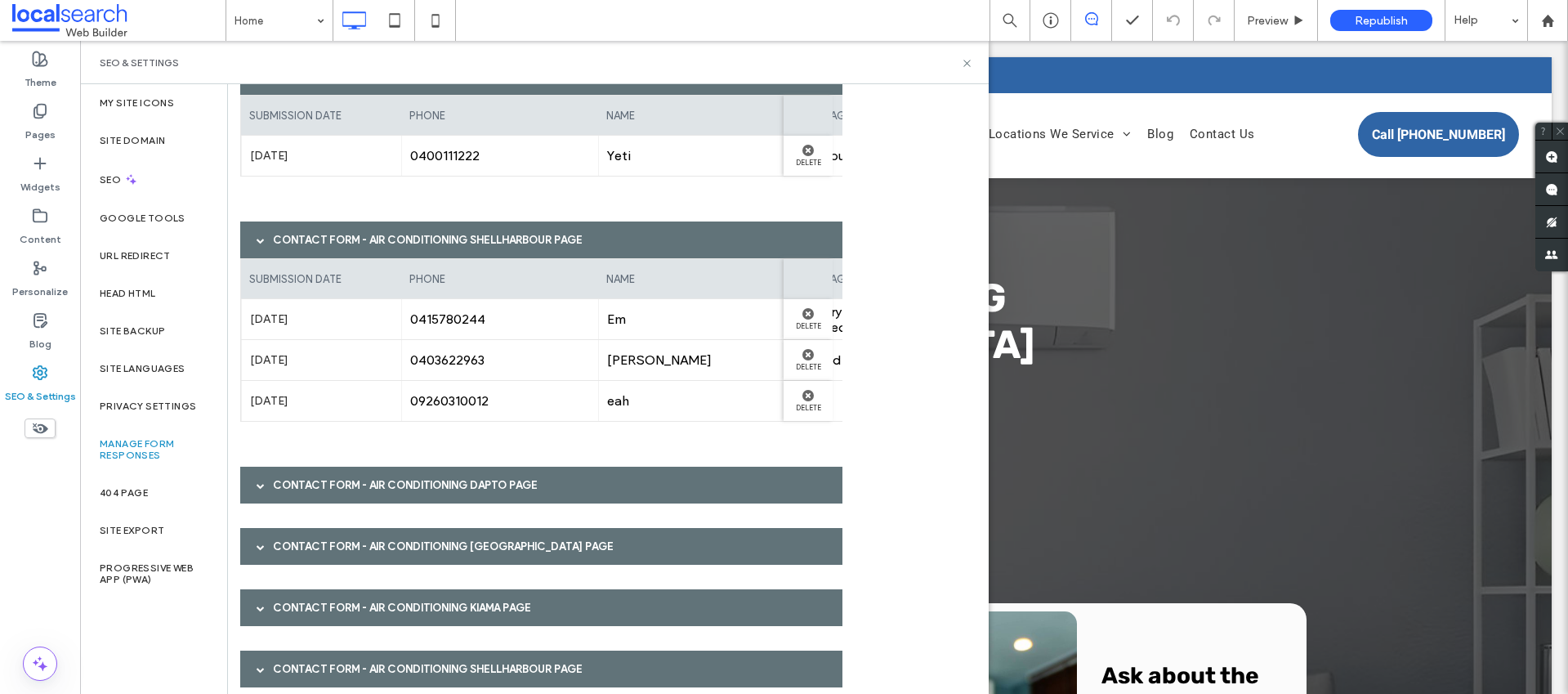
click at [379, 486] on div "Contact Form - Air Conditioning Dapto page" at bounding box center [541, 485] width 603 height 37
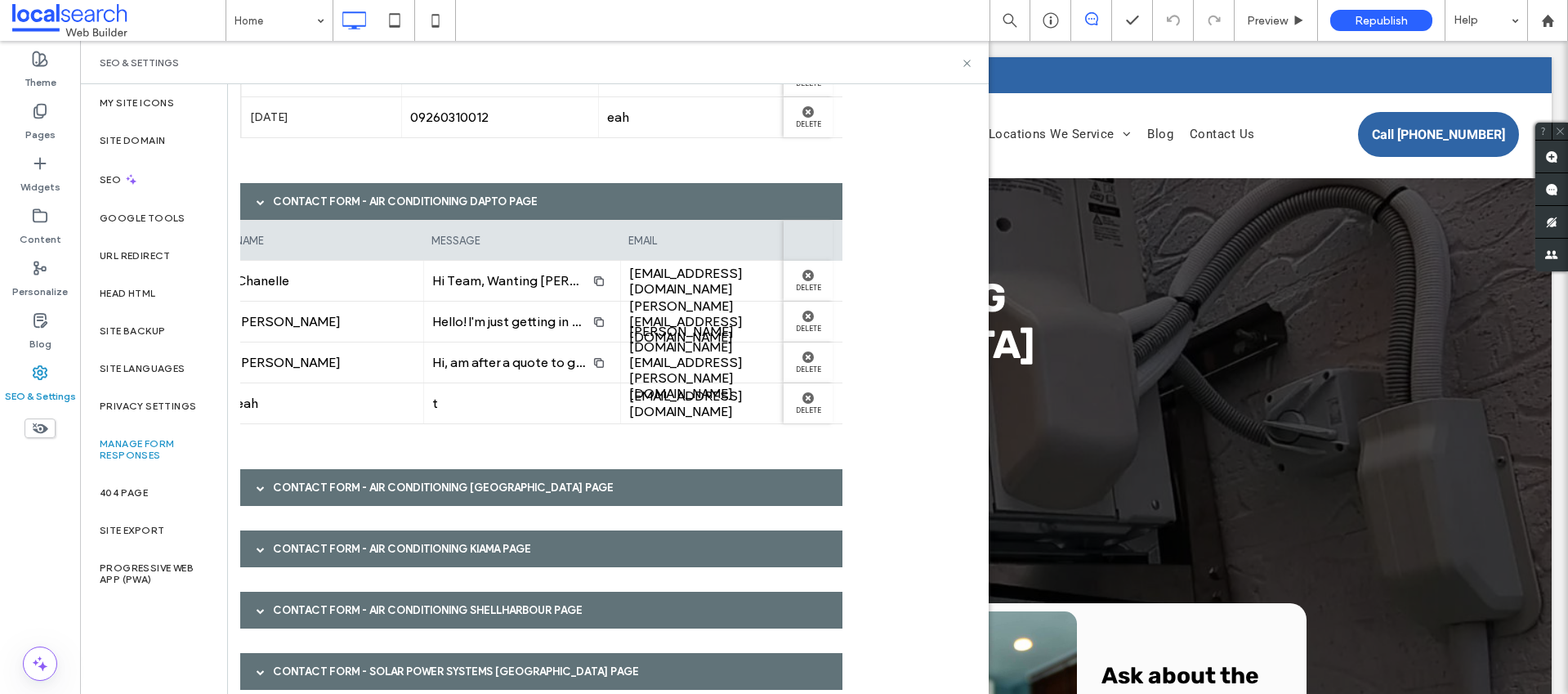
scroll to position [3249, 0]
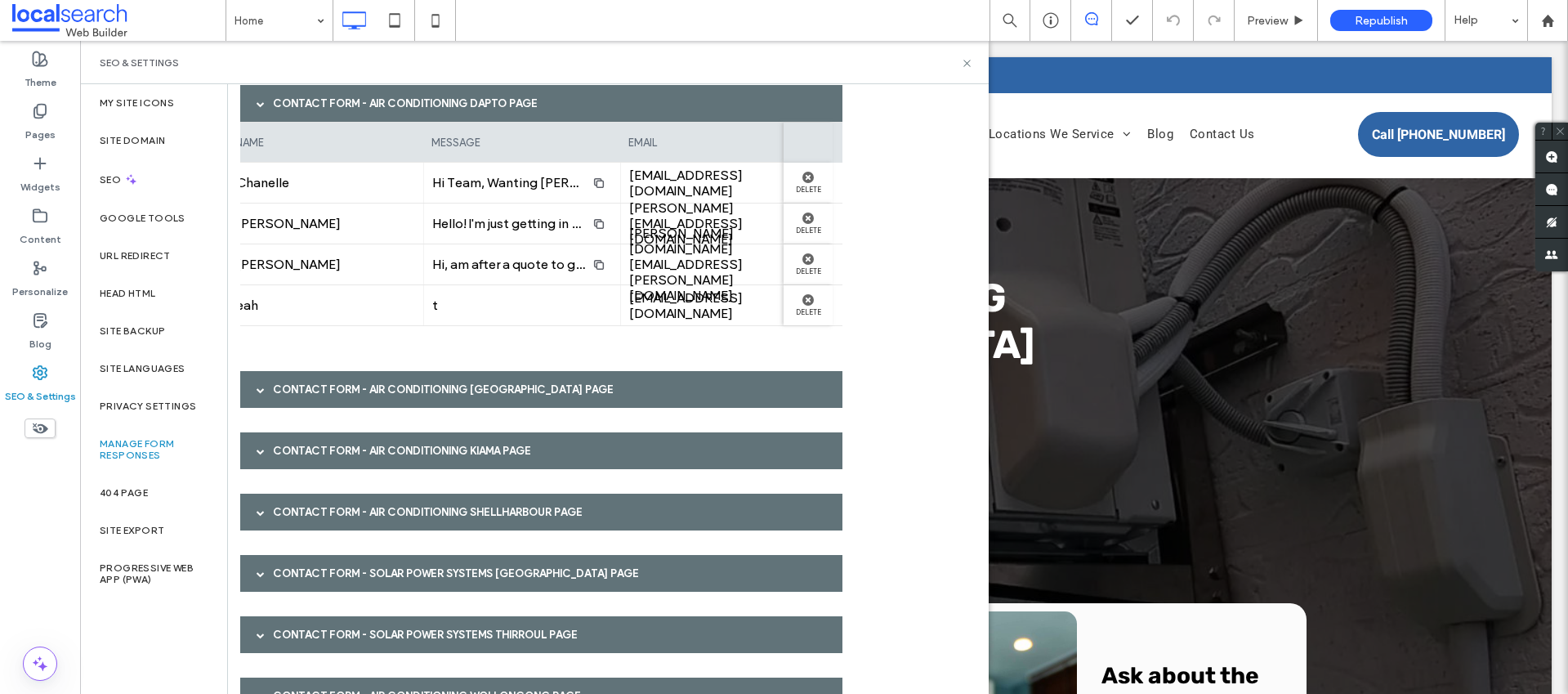
click at [463, 384] on div "Contact Form - Air Conditioning [GEOGRAPHIC_DATA] page" at bounding box center [541, 389] width 603 height 37
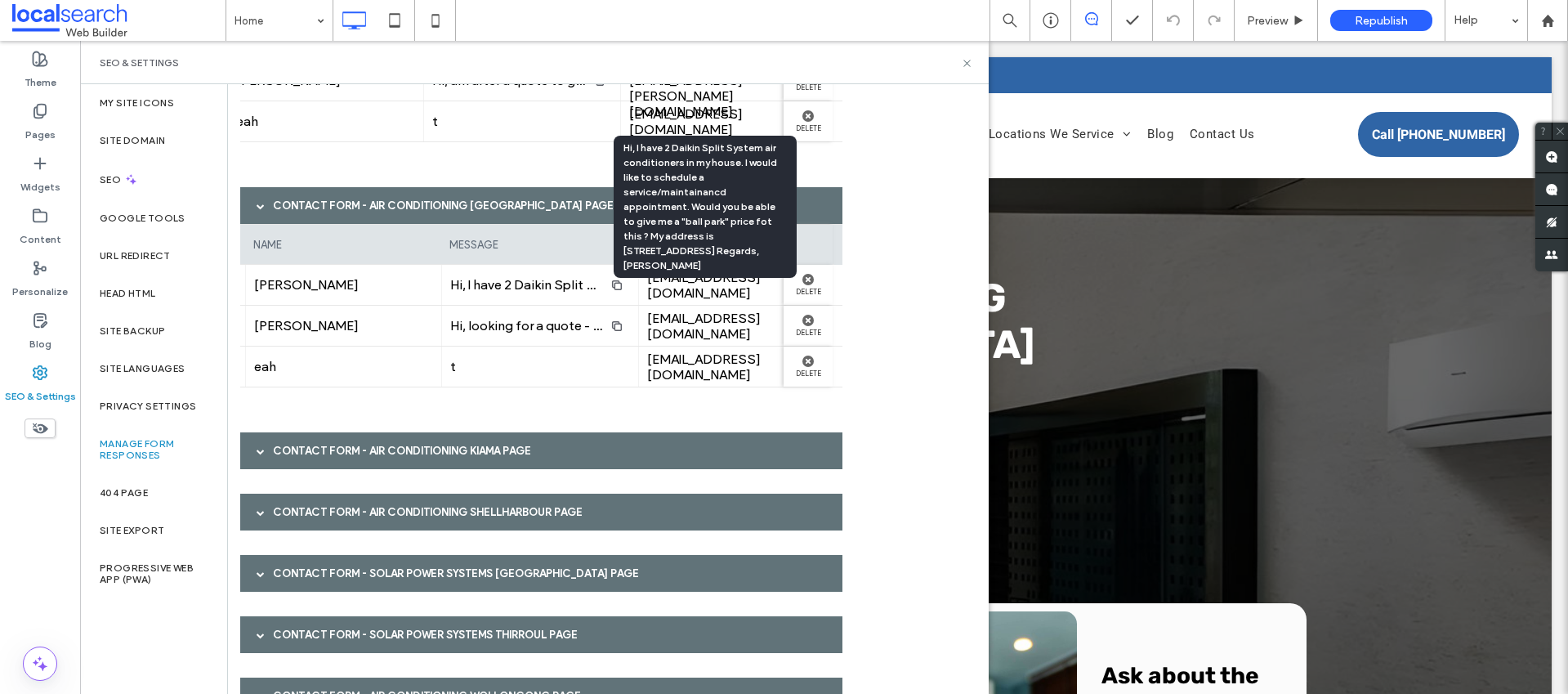
scroll to position [3511, 0]
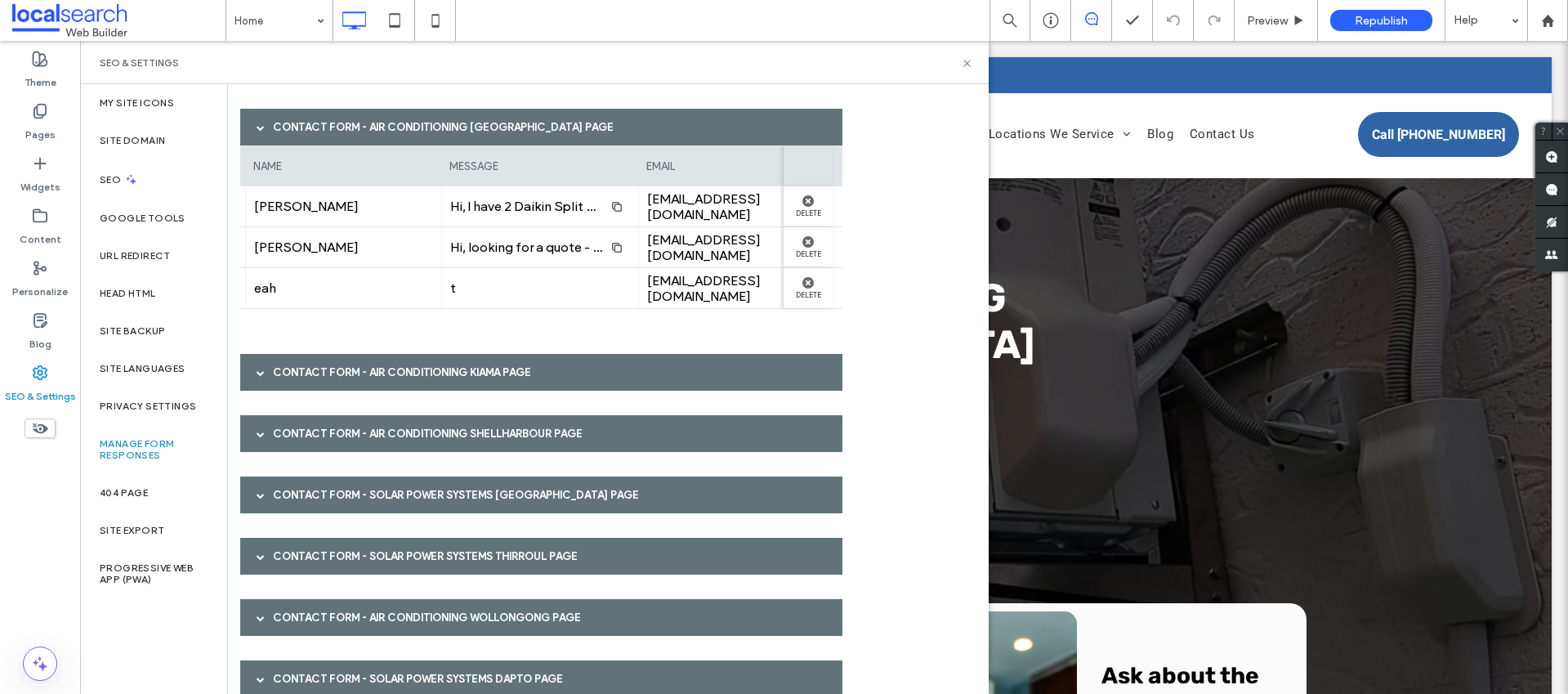
click at [479, 372] on div "Contact Form - Air Conditioning Kiama page" at bounding box center [541, 372] width 603 height 37
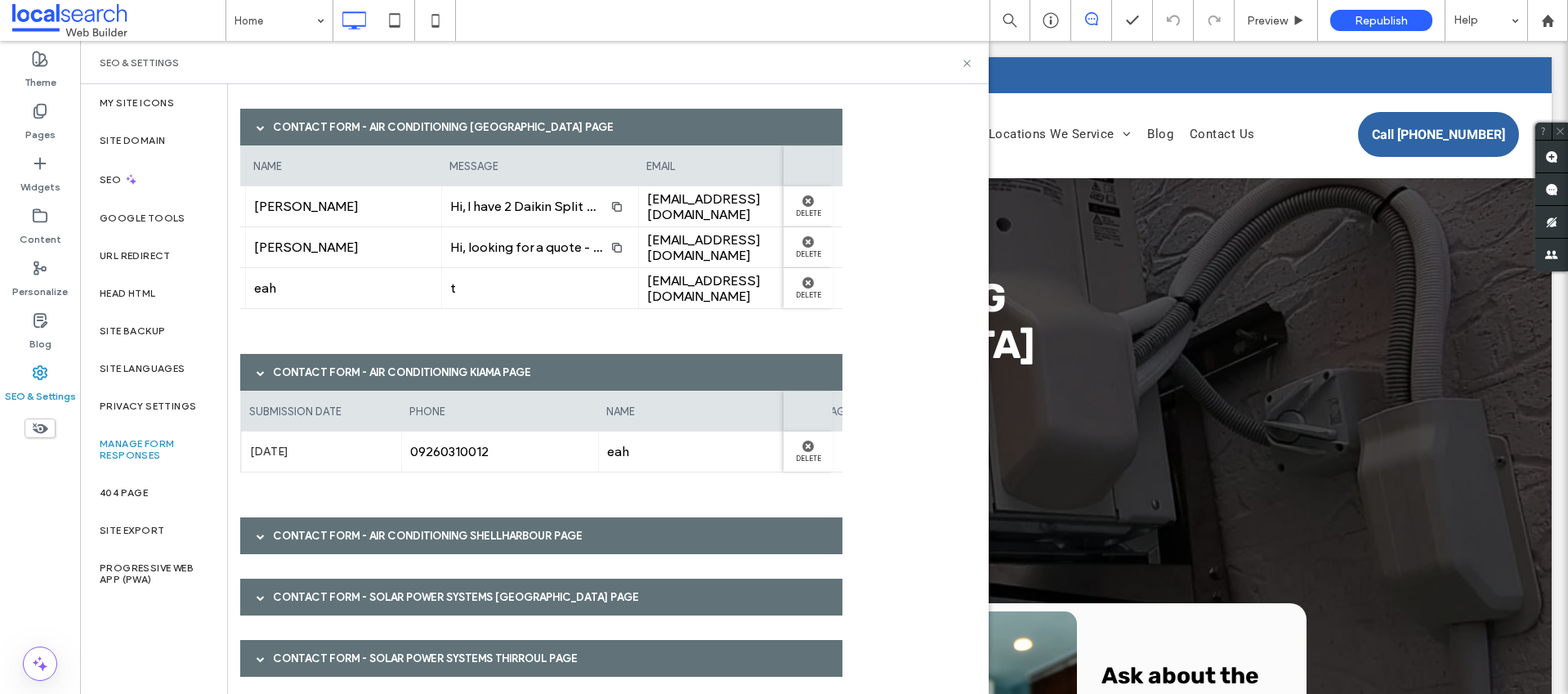
click at [507, 526] on div "Contact Form - Air Conditioning Shellharbour page" at bounding box center [541, 535] width 603 height 37
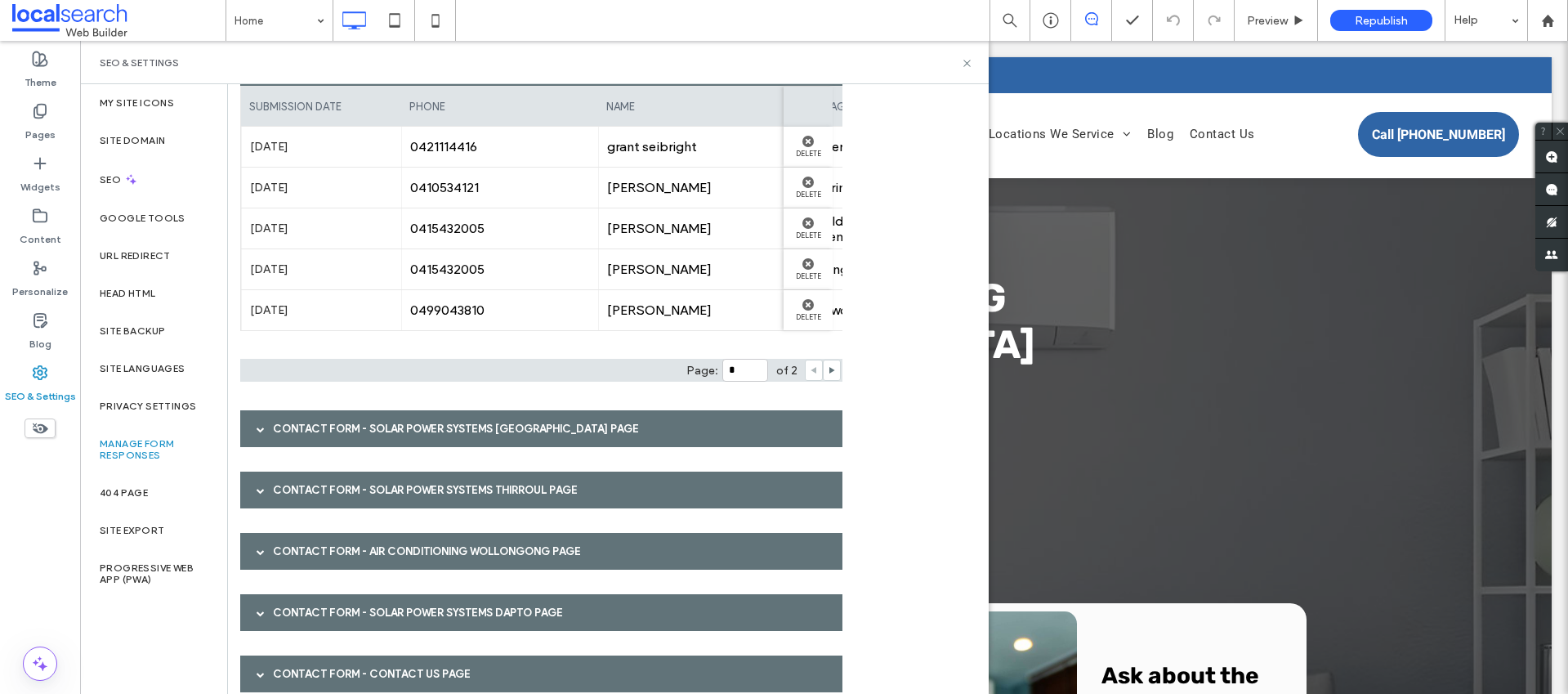
scroll to position [4135, 0]
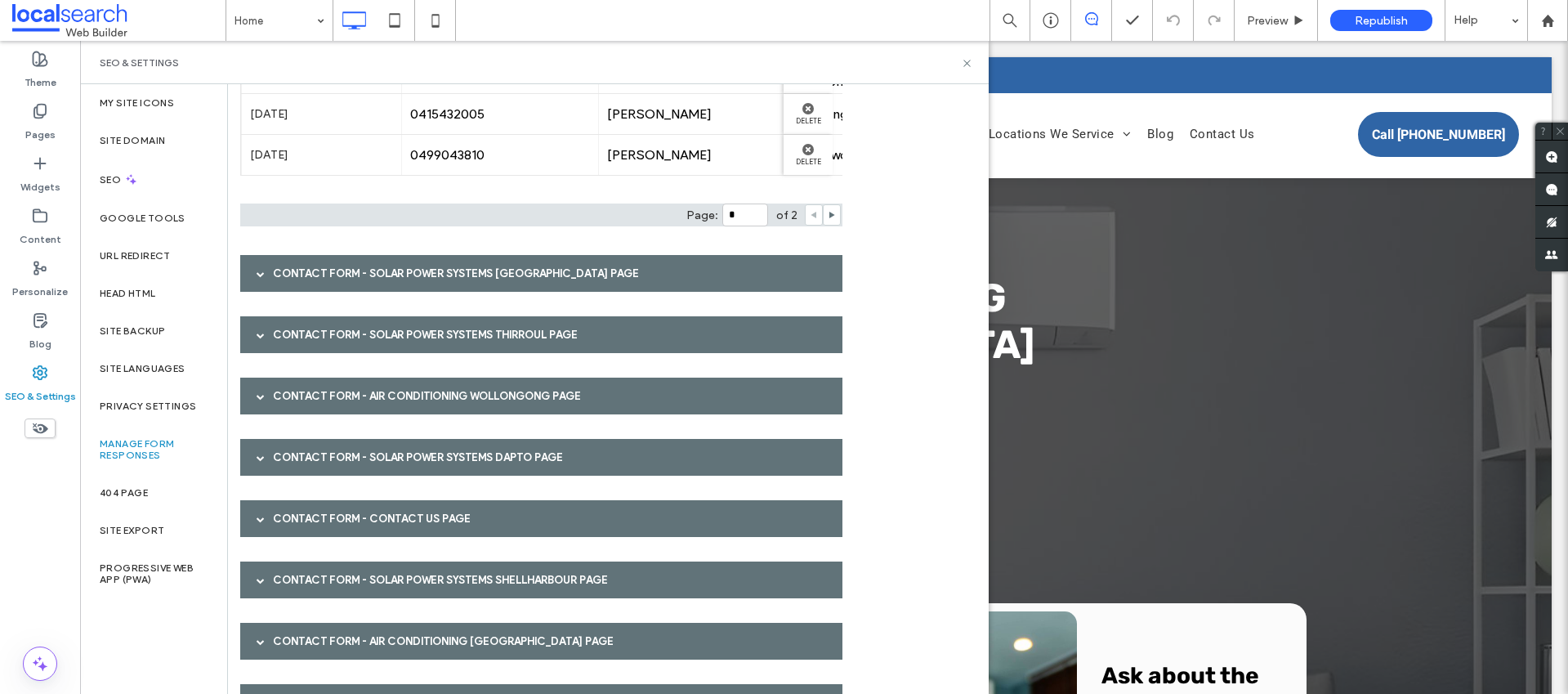
click at [426, 267] on div "Contact Form - Solar Power Systems [GEOGRAPHIC_DATA] page" at bounding box center [541, 273] width 603 height 37
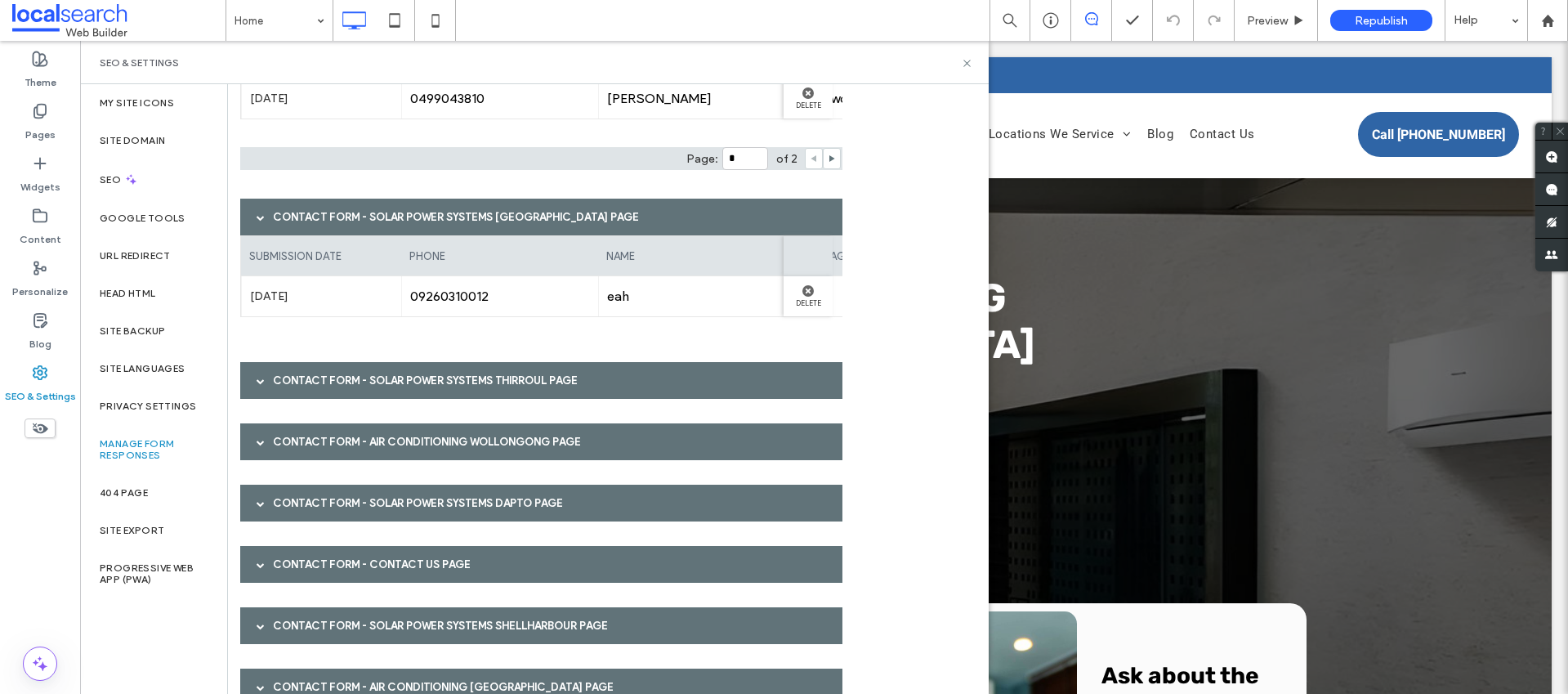
scroll to position [4192, 0]
click at [376, 382] on div "Contact Form - Solar Power Systems Thirroul page" at bounding box center [541, 380] width 603 height 37
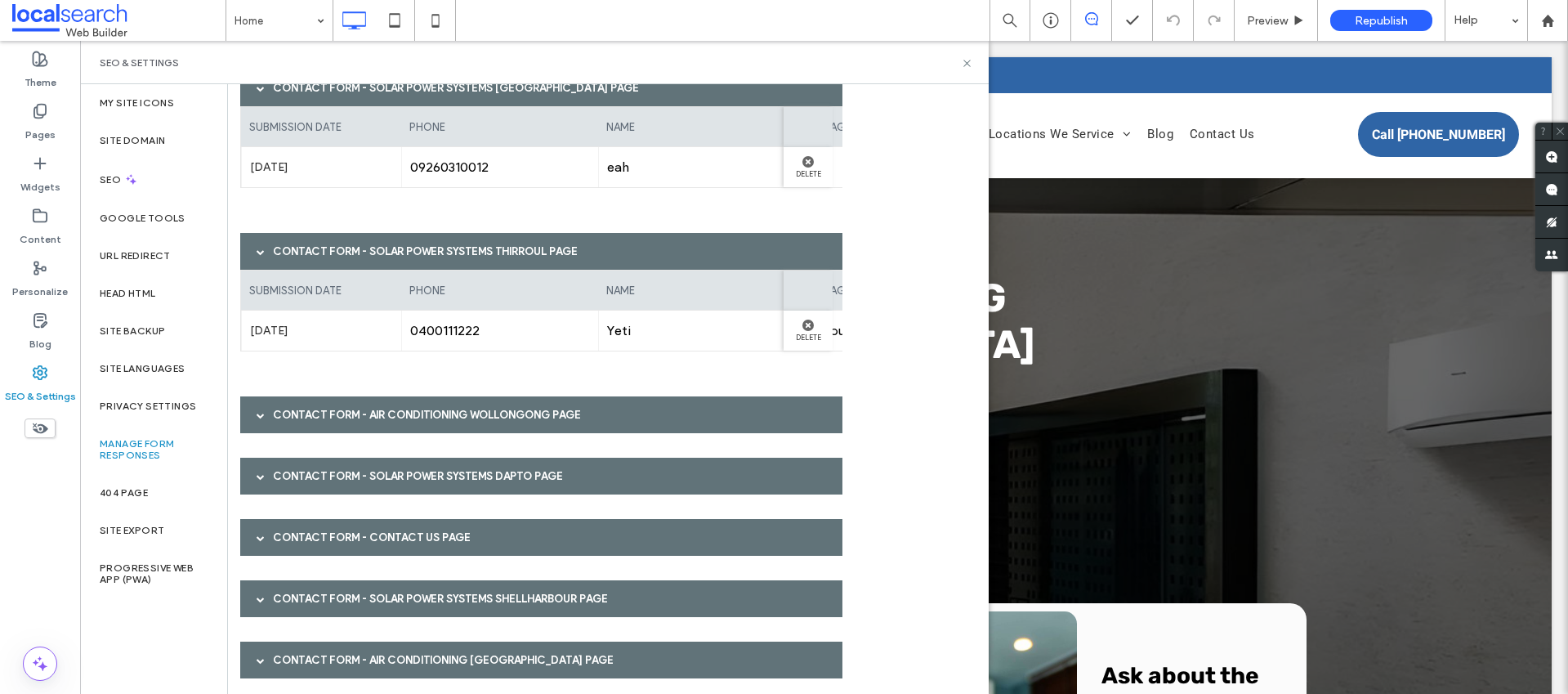
click at [385, 423] on div "Contact Form - Air Conditioning Wollongong page" at bounding box center [541, 415] width 603 height 37
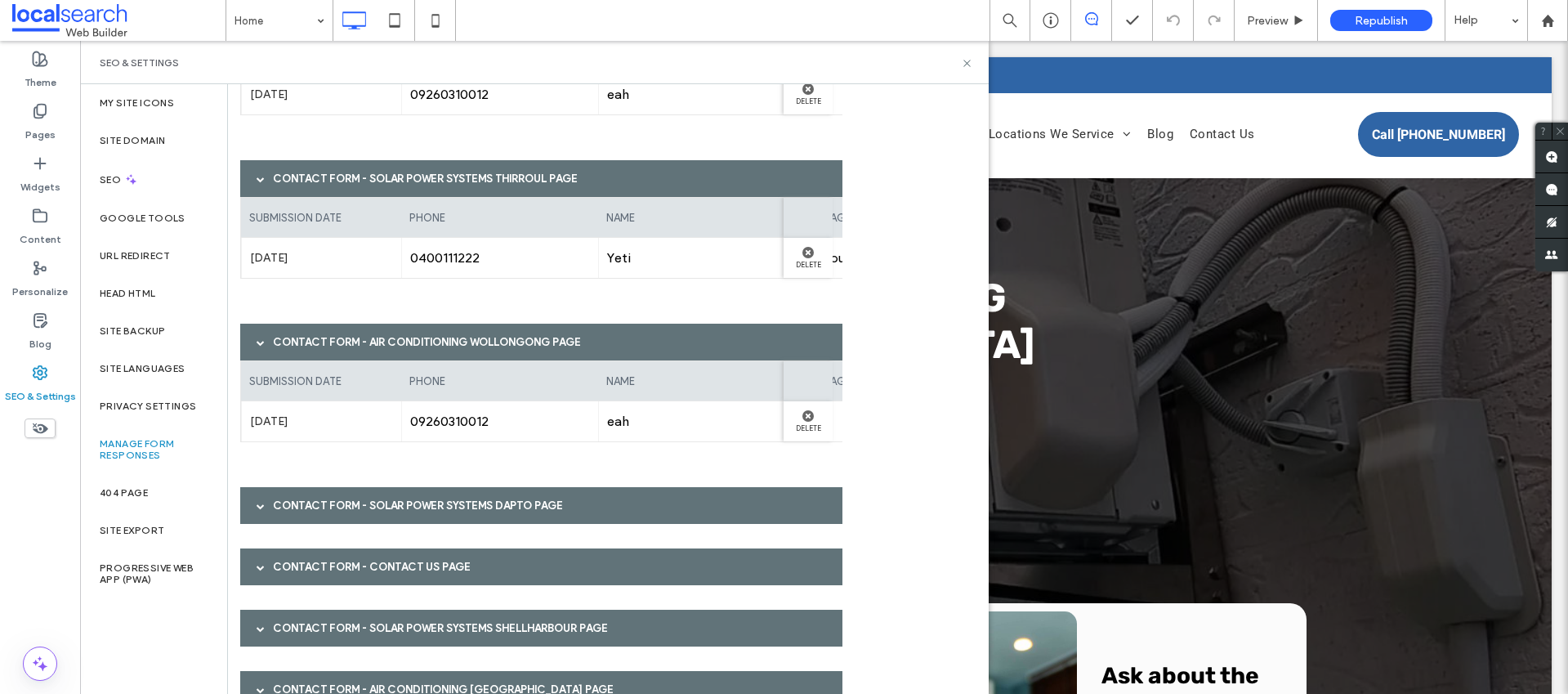
scroll to position [4532, 0]
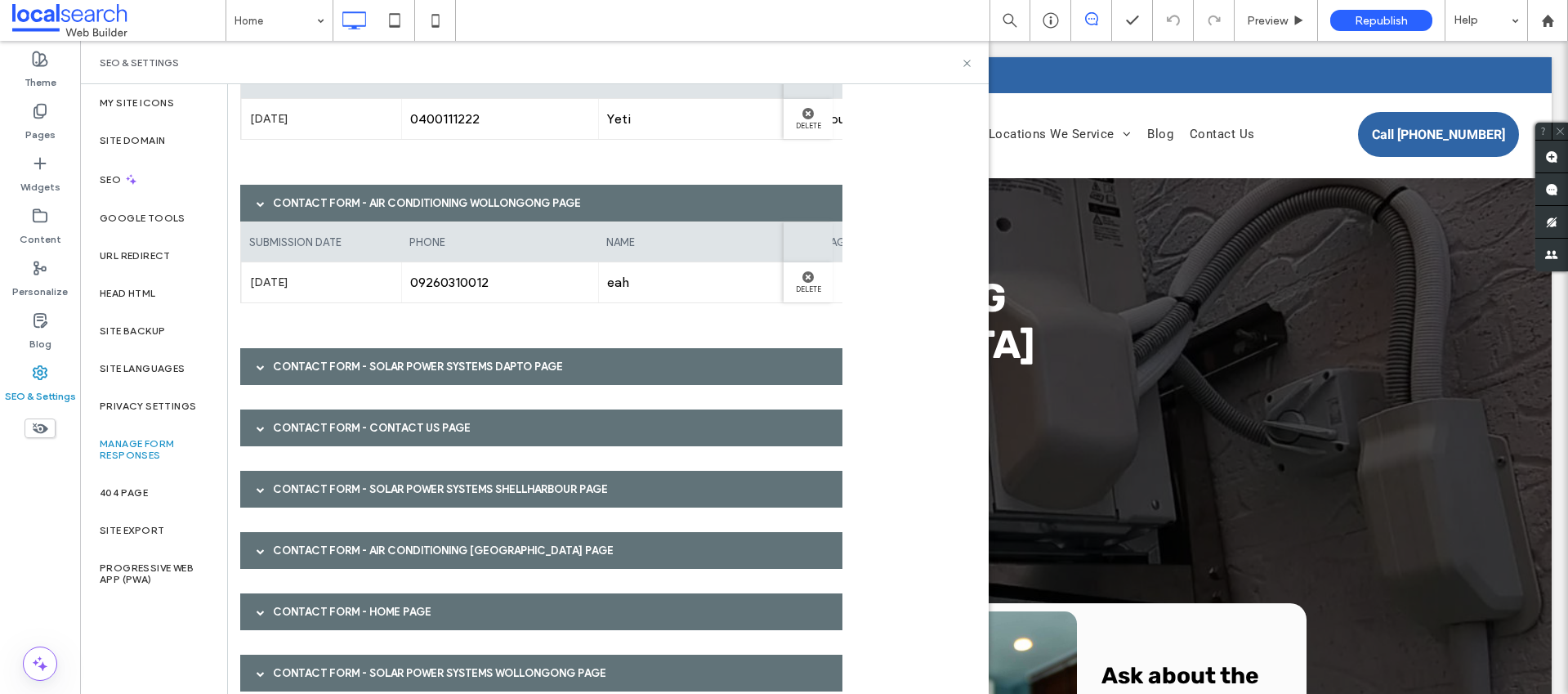
click at [397, 378] on div "Contact Form - Solar Power Systems Dapto page" at bounding box center [541, 366] width 603 height 37
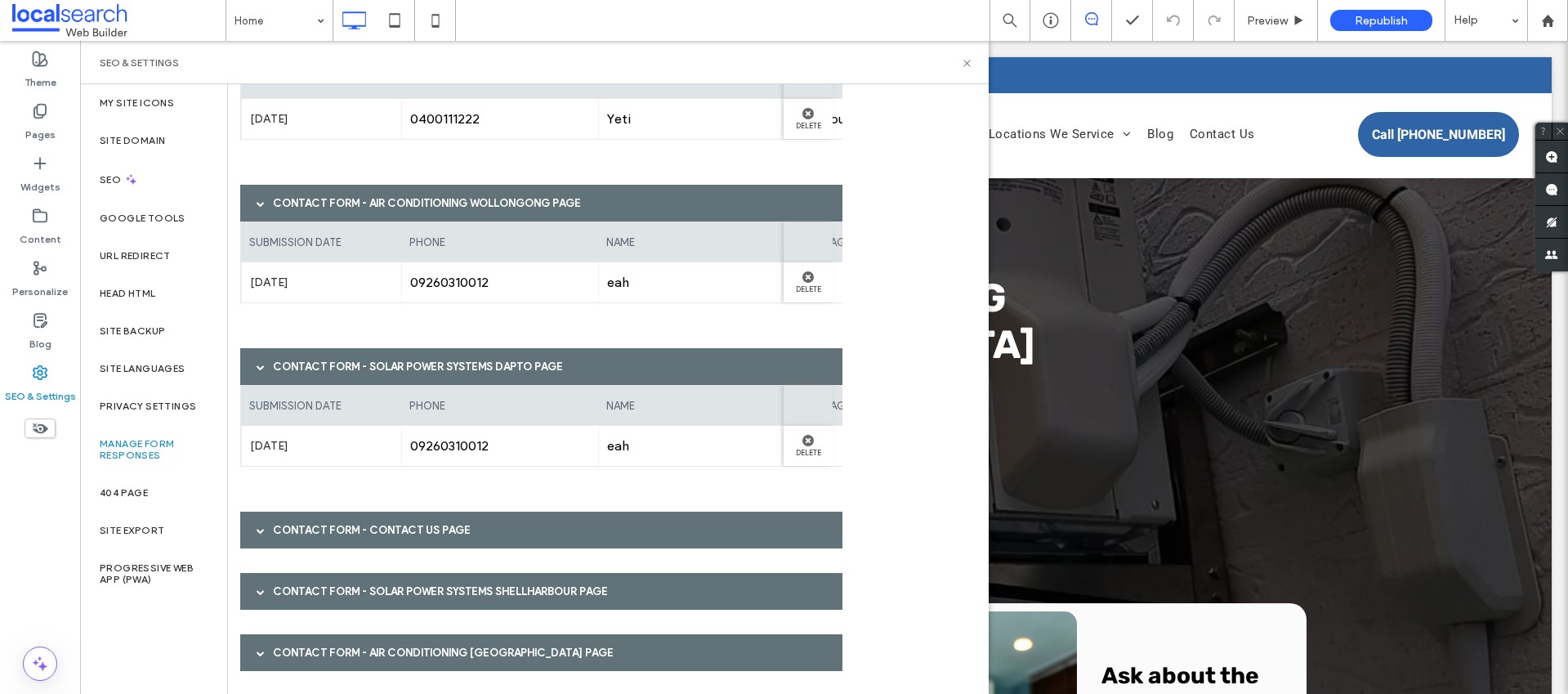
click at [398, 523] on div "Contact Form - Contact Us page" at bounding box center [541, 530] width 603 height 37
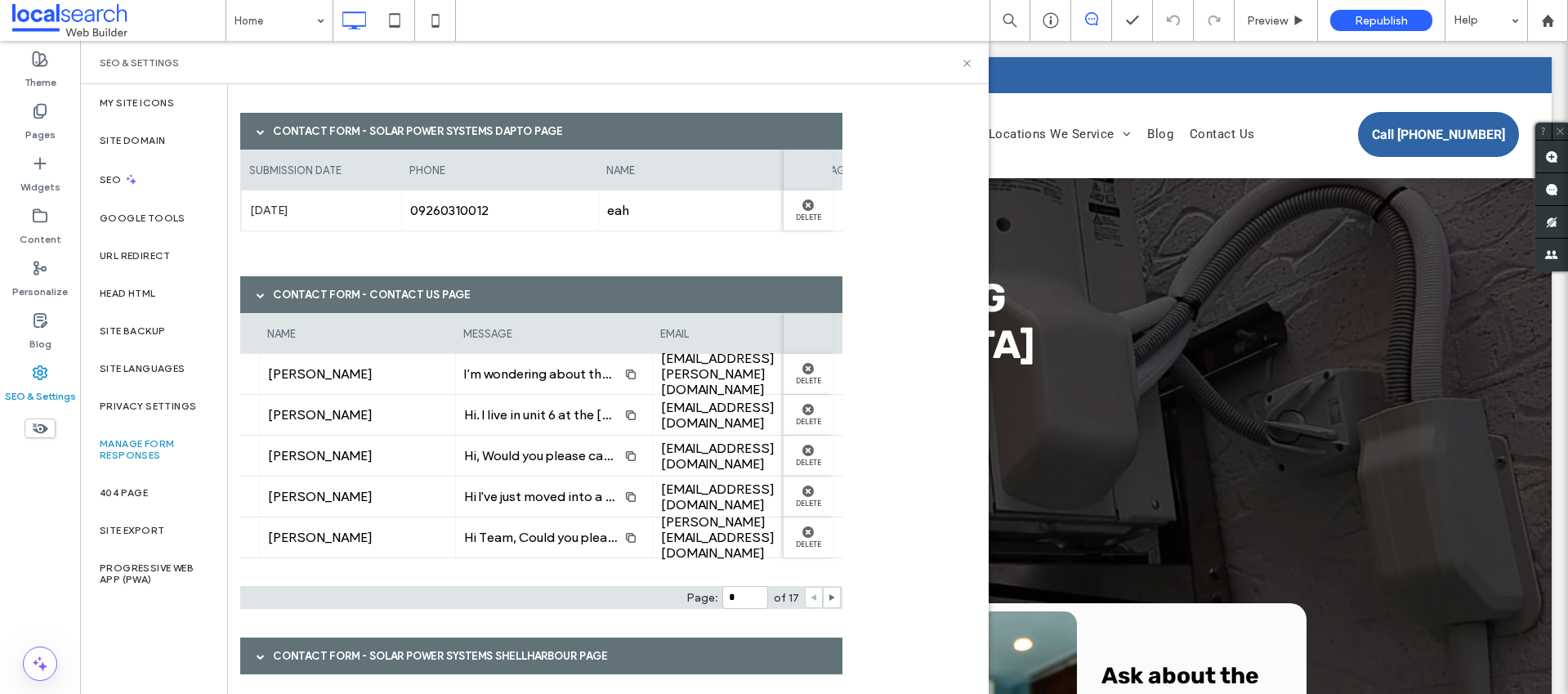
scroll to position [0, 335]
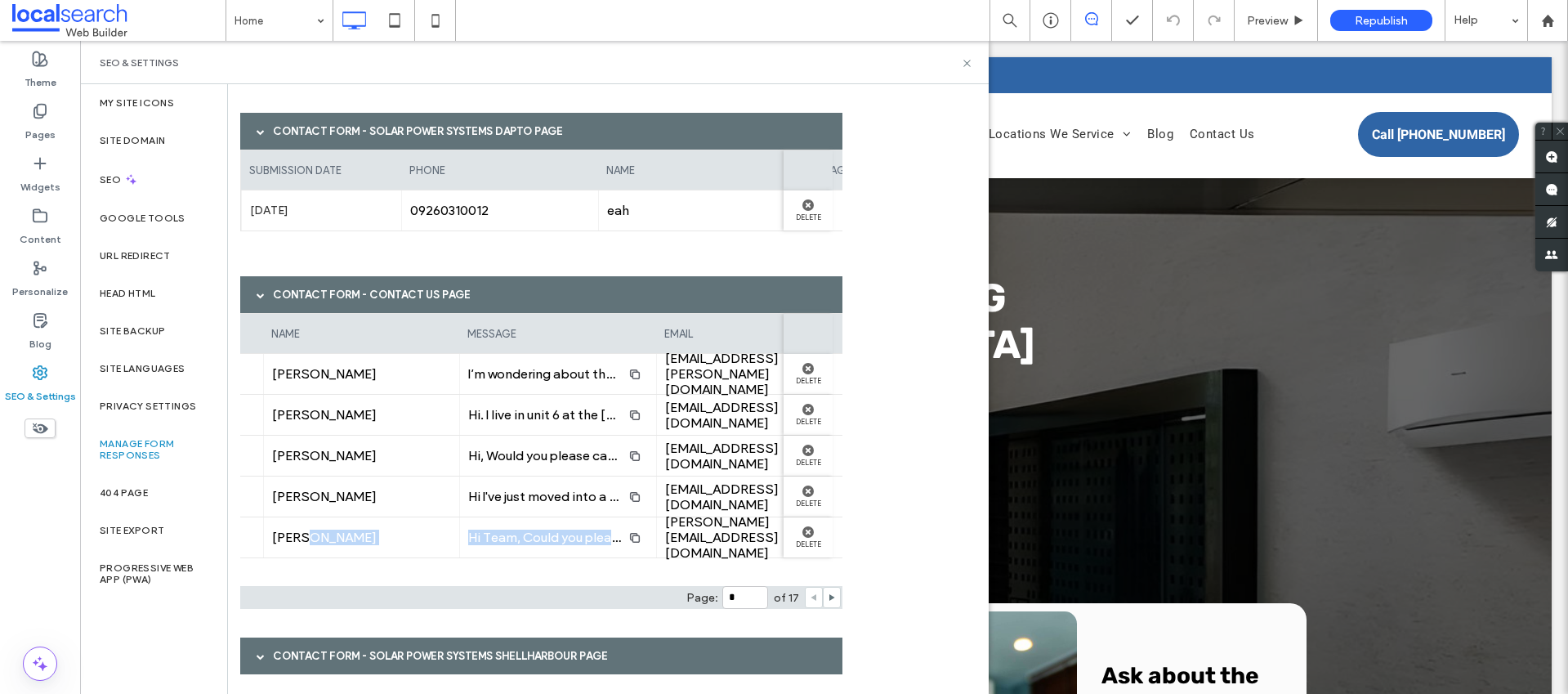
drag, startPoint x: 591, startPoint y: 564, endPoint x: 391, endPoint y: 565, distance: 200.0
click at [391, 565] on div "submission date phone name message email [DATE] 0407075735 [PERSON_NAME] I’m wo…" at bounding box center [541, 444] width 603 height 262
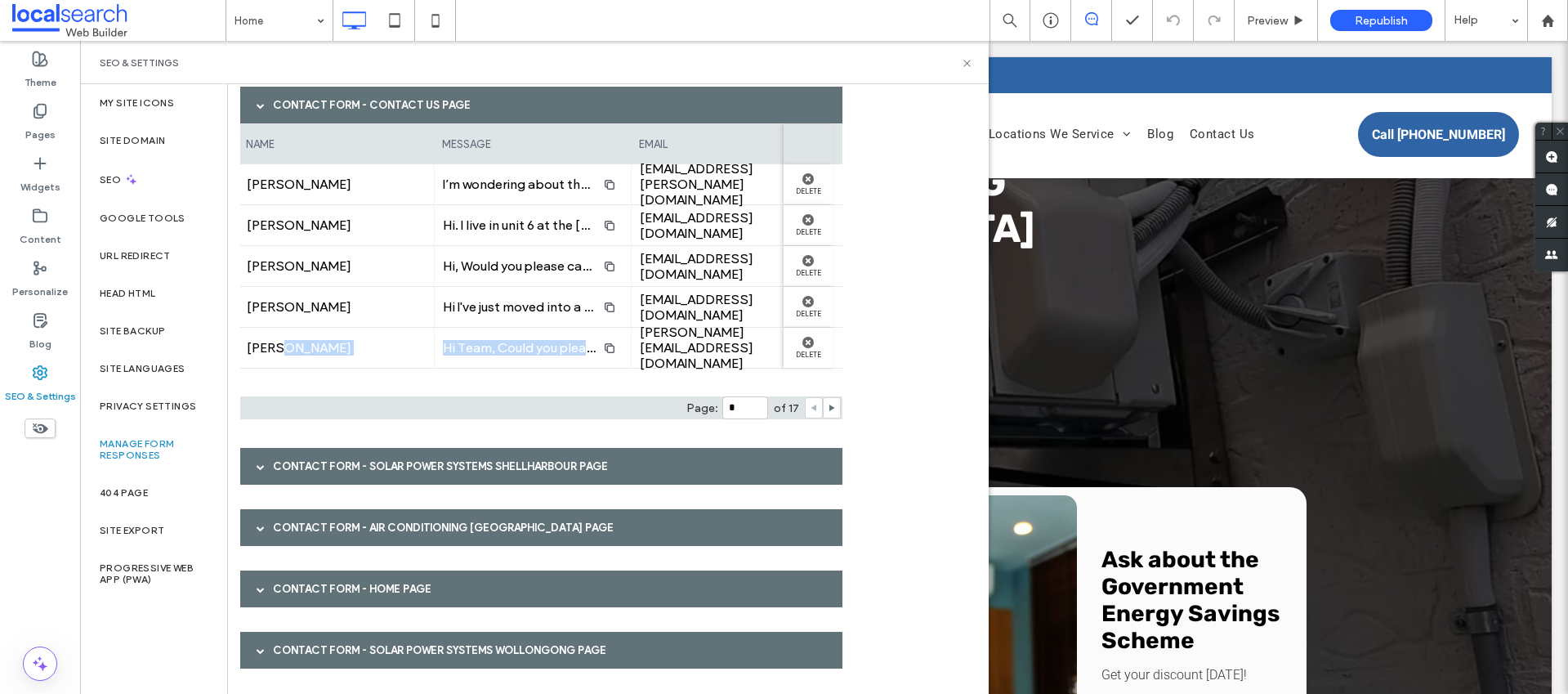
scroll to position [4958, 0]
click at [556, 458] on div "Contact Form - Solar Power Systems Shellharbour page" at bounding box center [541, 465] width 603 height 37
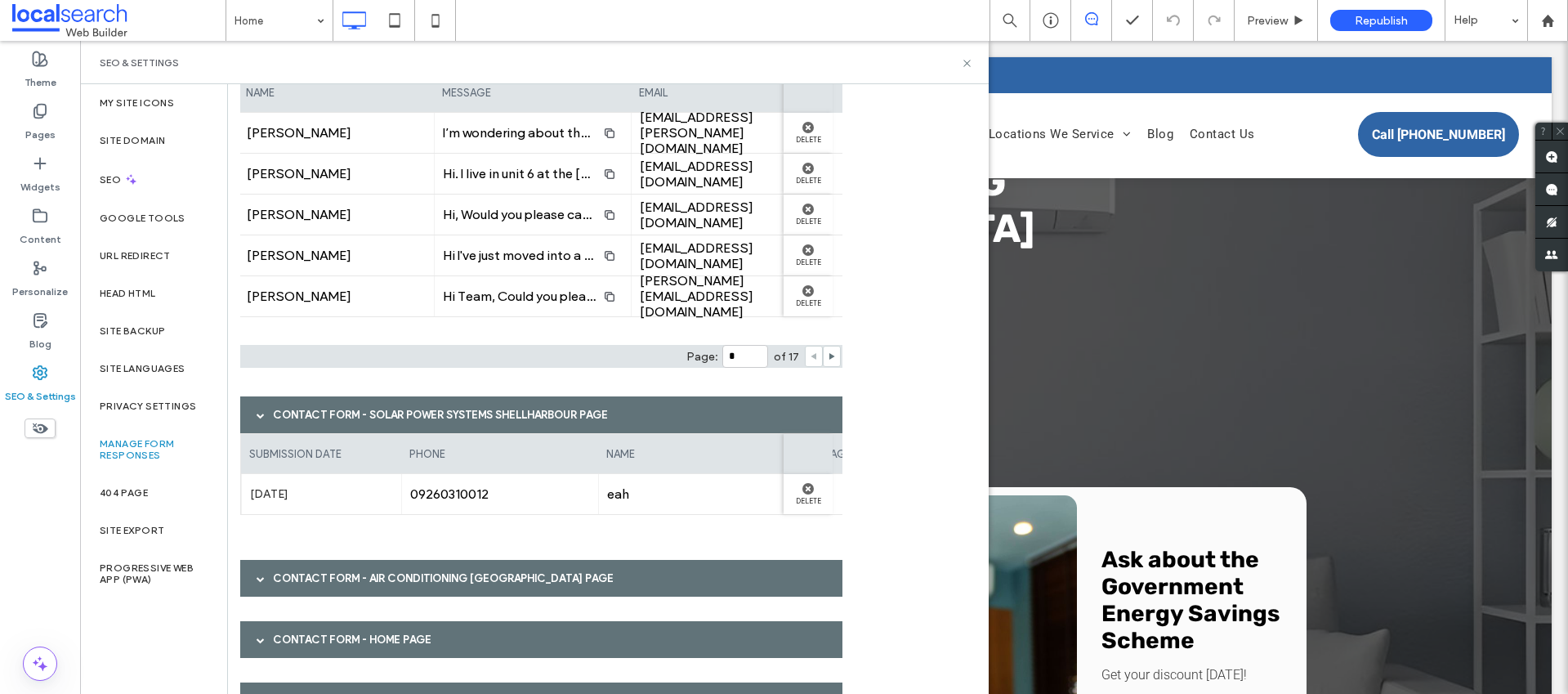
scroll to position [5060, 0]
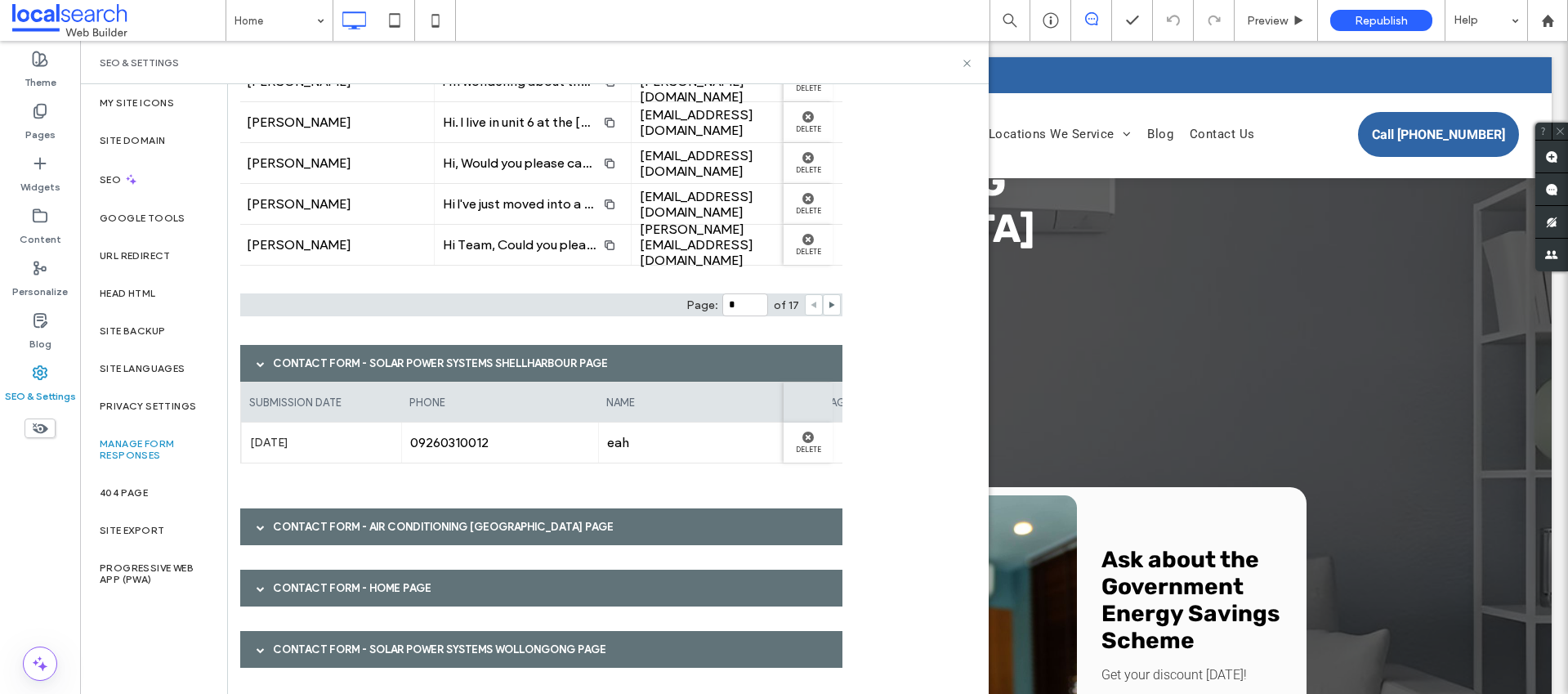
click at [501, 524] on div "Contact Form - Air Conditioning [GEOGRAPHIC_DATA] page" at bounding box center [541, 527] width 603 height 37
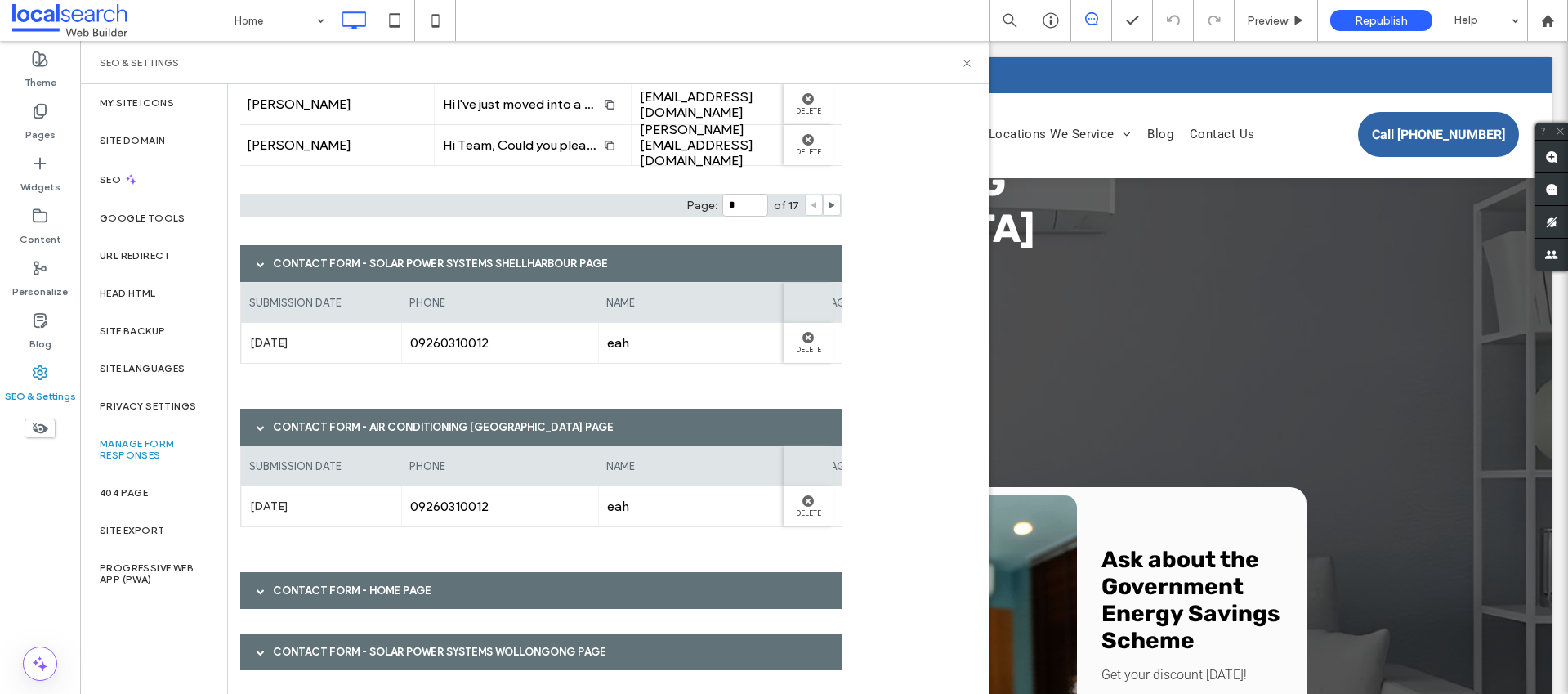
scroll to position [5163, 0]
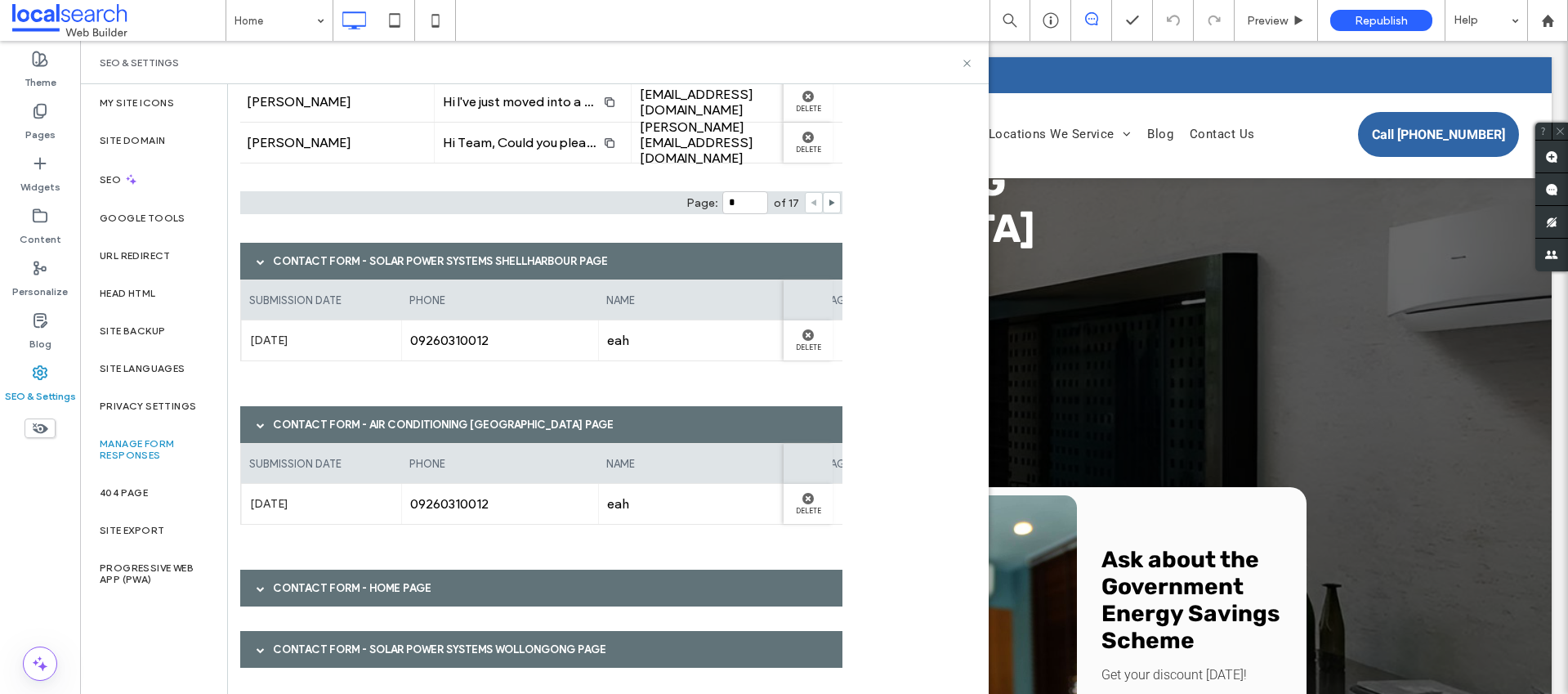
click at [393, 590] on div "Contact Form - Home page" at bounding box center [541, 588] width 603 height 37
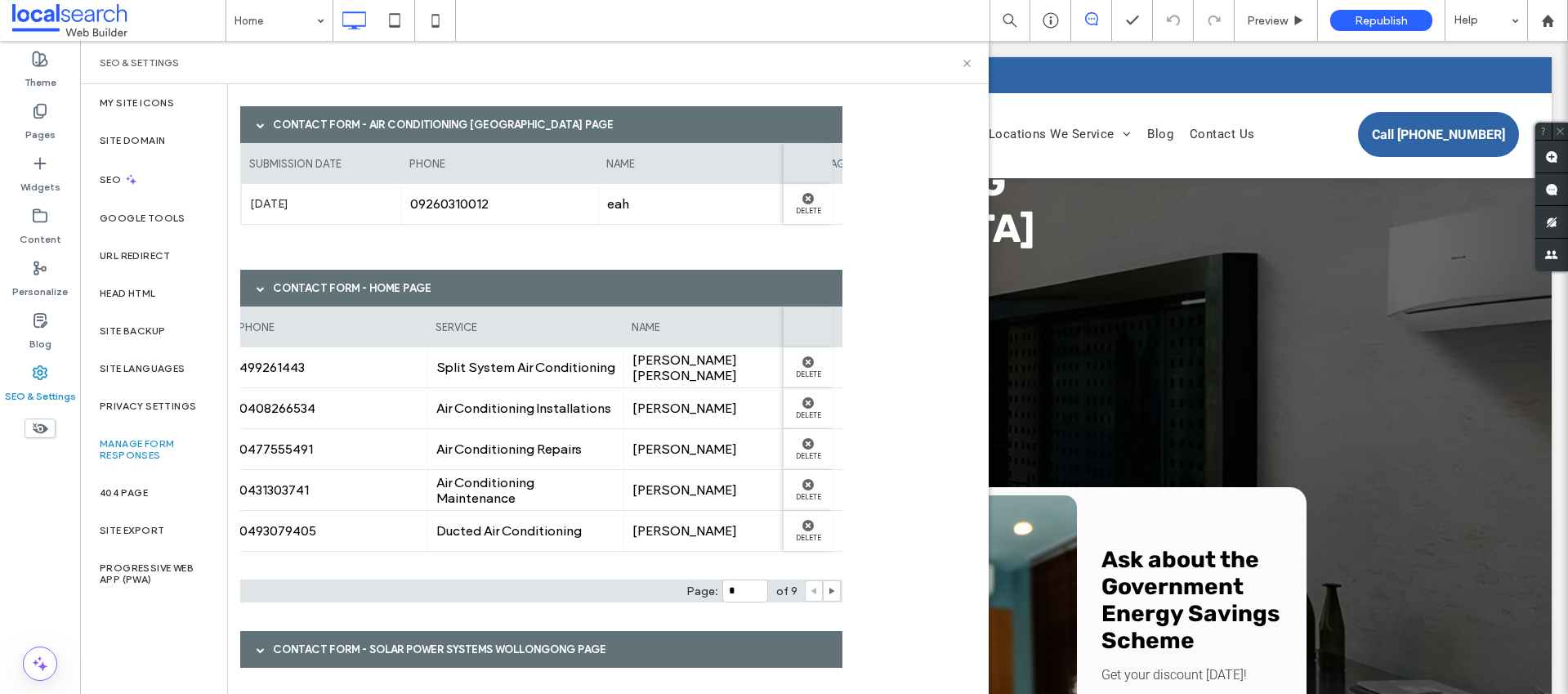
scroll to position [0, 209]
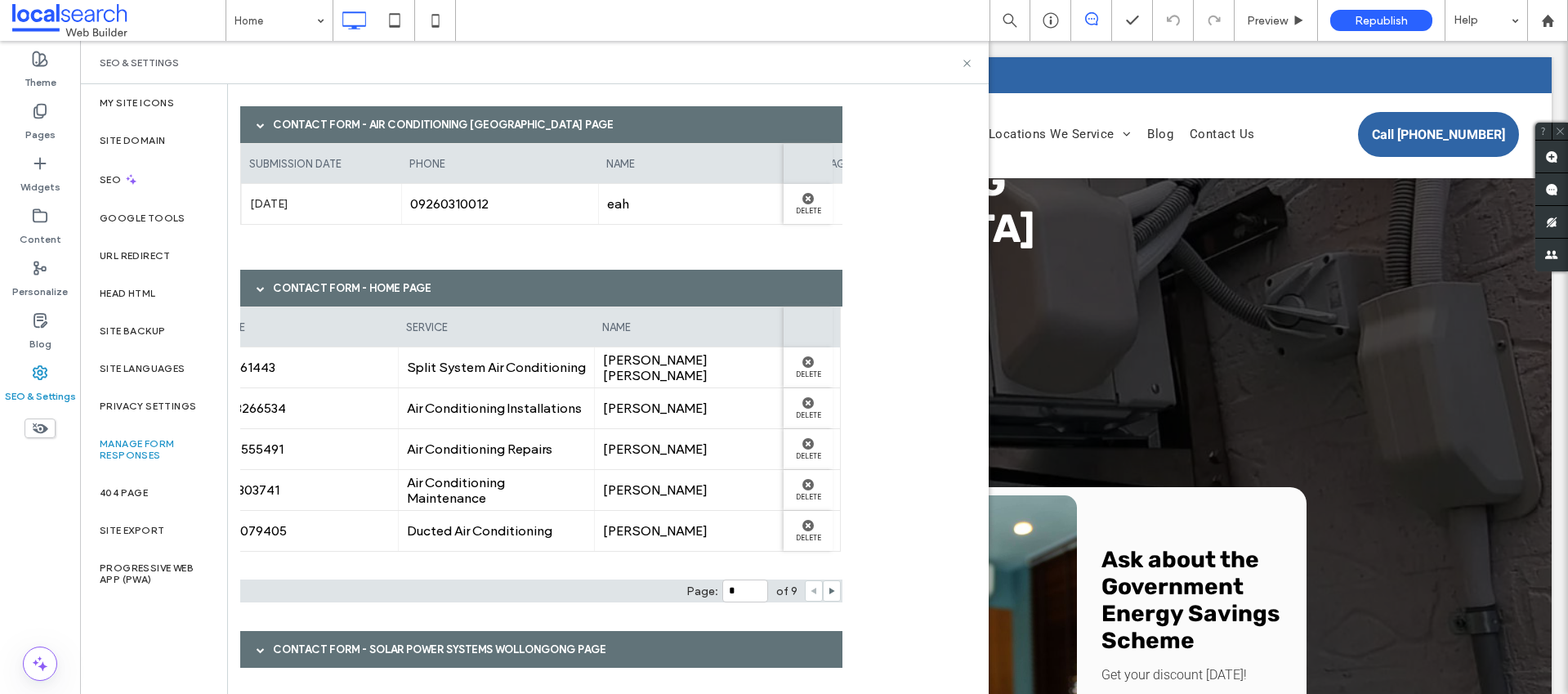
click at [455, 647] on div "Contact Form - Solar Power Systems Wollongong page" at bounding box center [541, 649] width 603 height 37
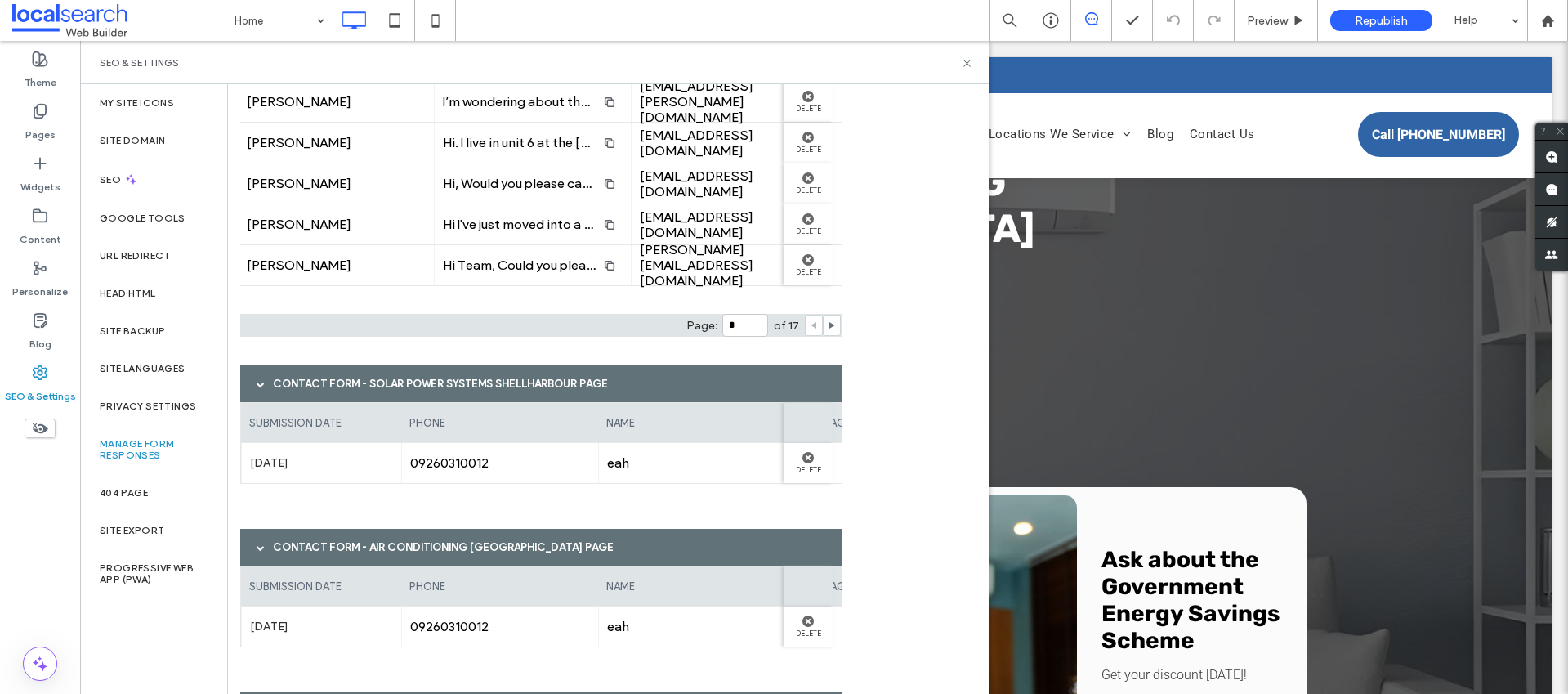
scroll to position [4232, 0]
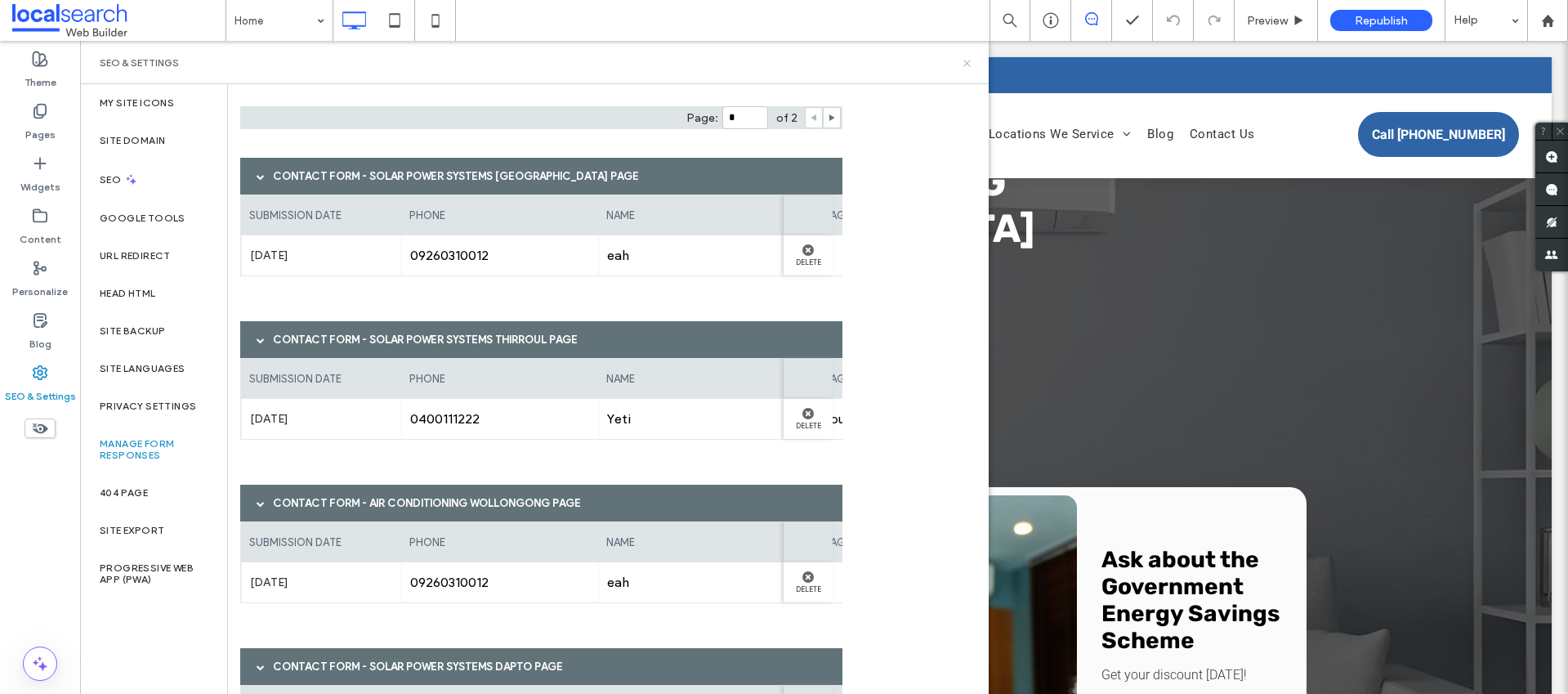
click at [968, 64] on icon at bounding box center [967, 63] width 12 height 12
